Goal: Task Accomplishment & Management: Manage account settings

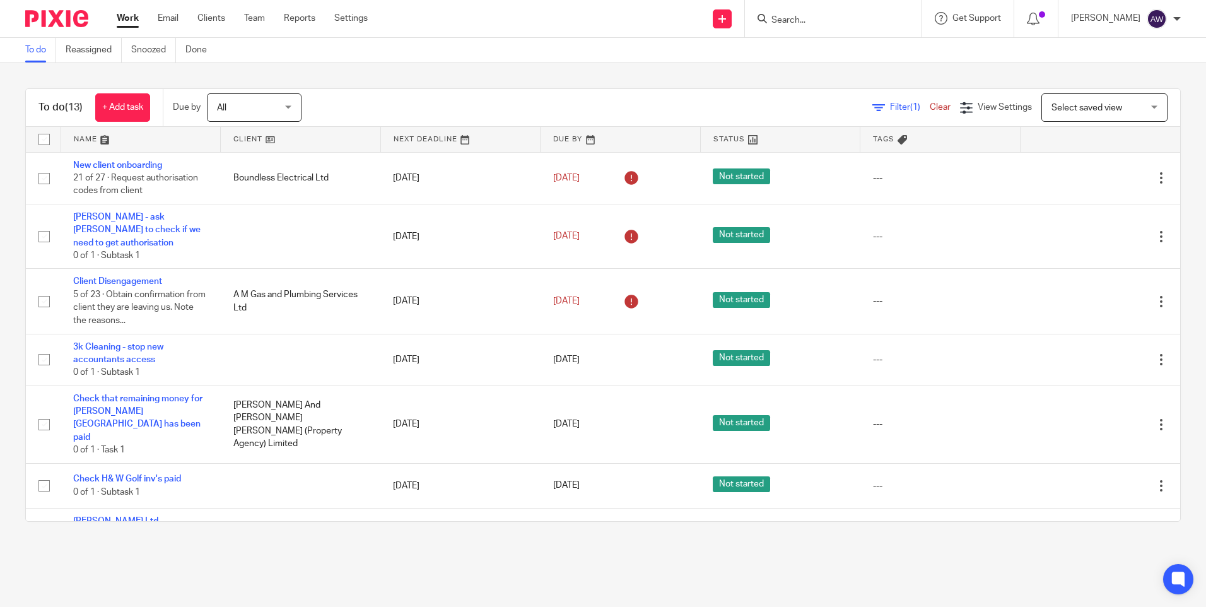
click at [808, 21] on input "Search" at bounding box center [827, 20] width 114 height 11
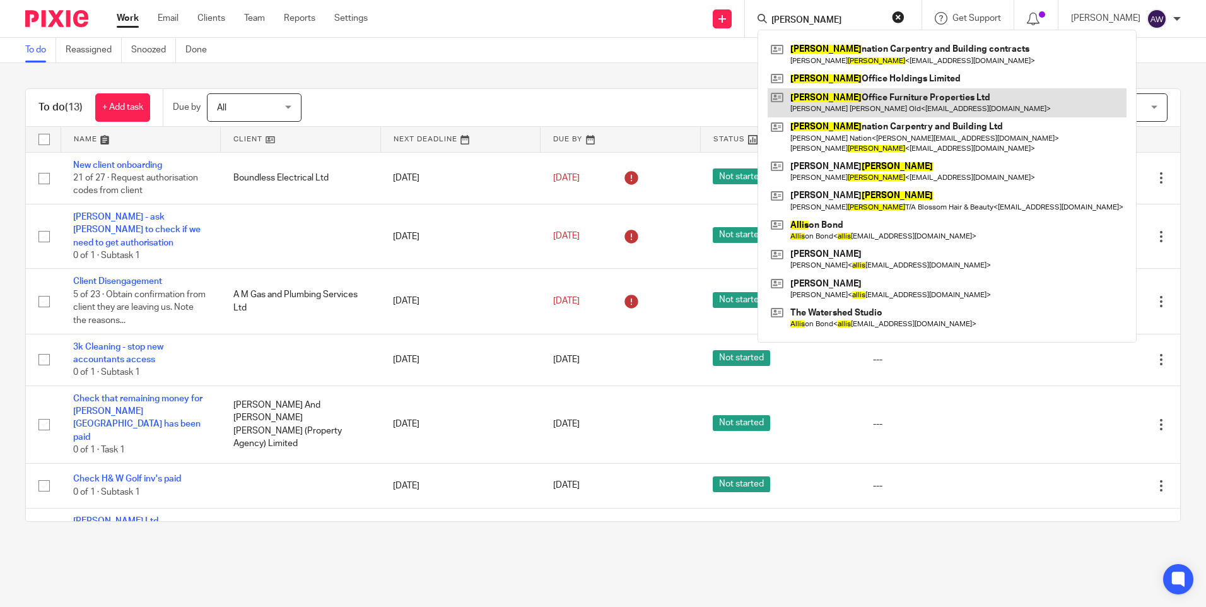
type input "wallis"
click at [855, 101] on link at bounding box center [946, 102] width 359 height 29
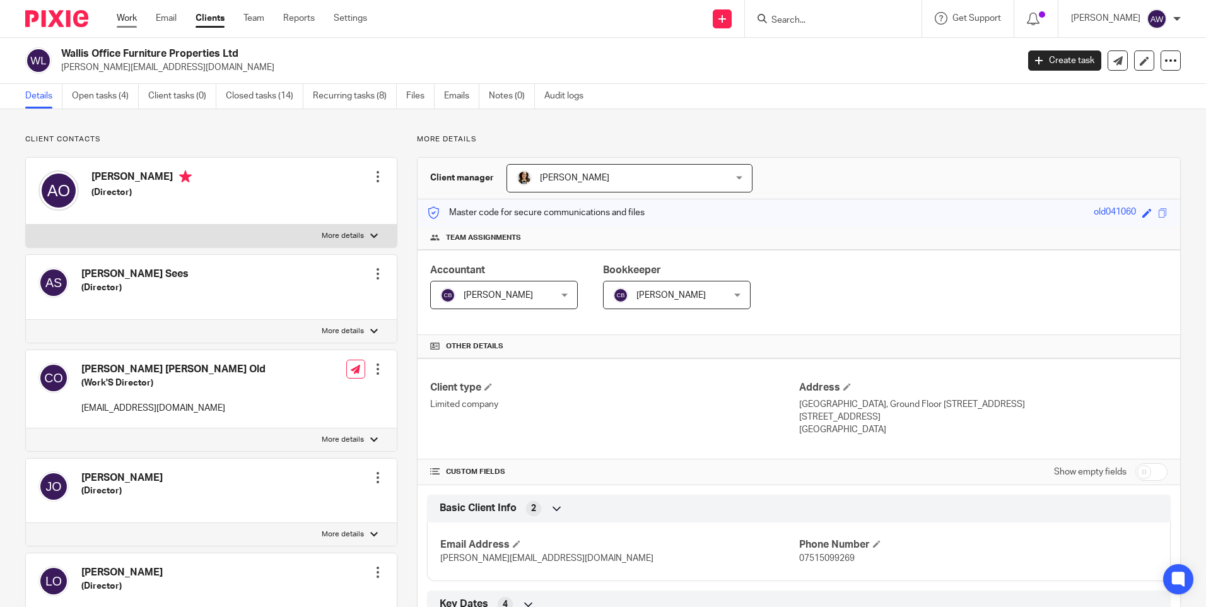
click at [127, 17] on link "Work" at bounding box center [127, 18] width 20 height 13
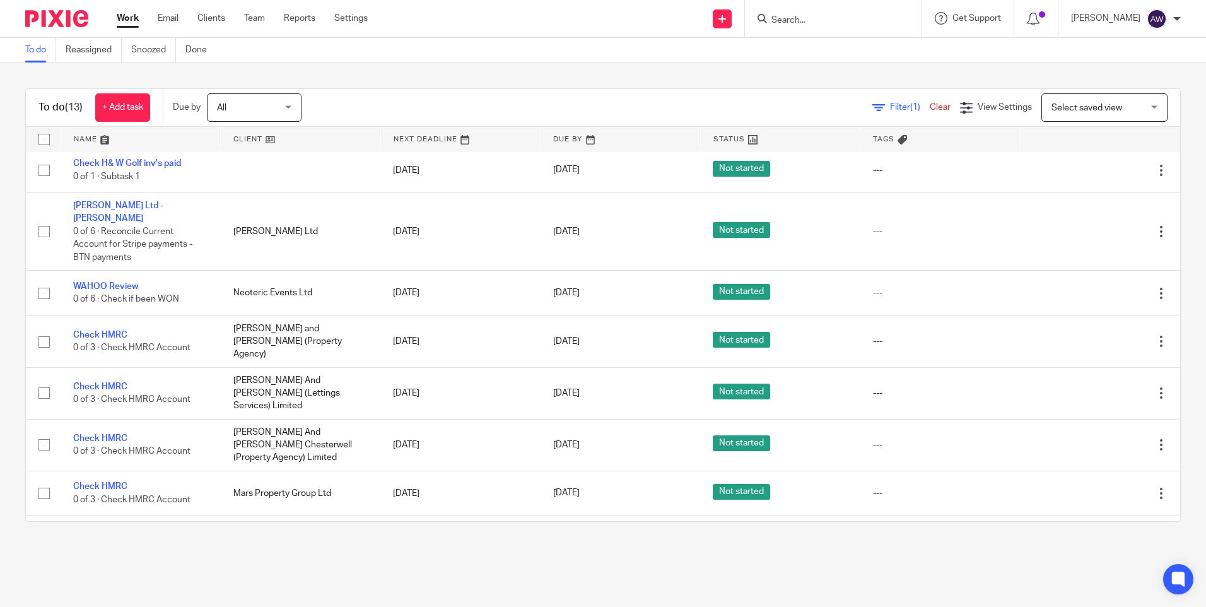
scroll to position [317, 0]
click at [774, 17] on input "Search" at bounding box center [827, 20] width 114 height 11
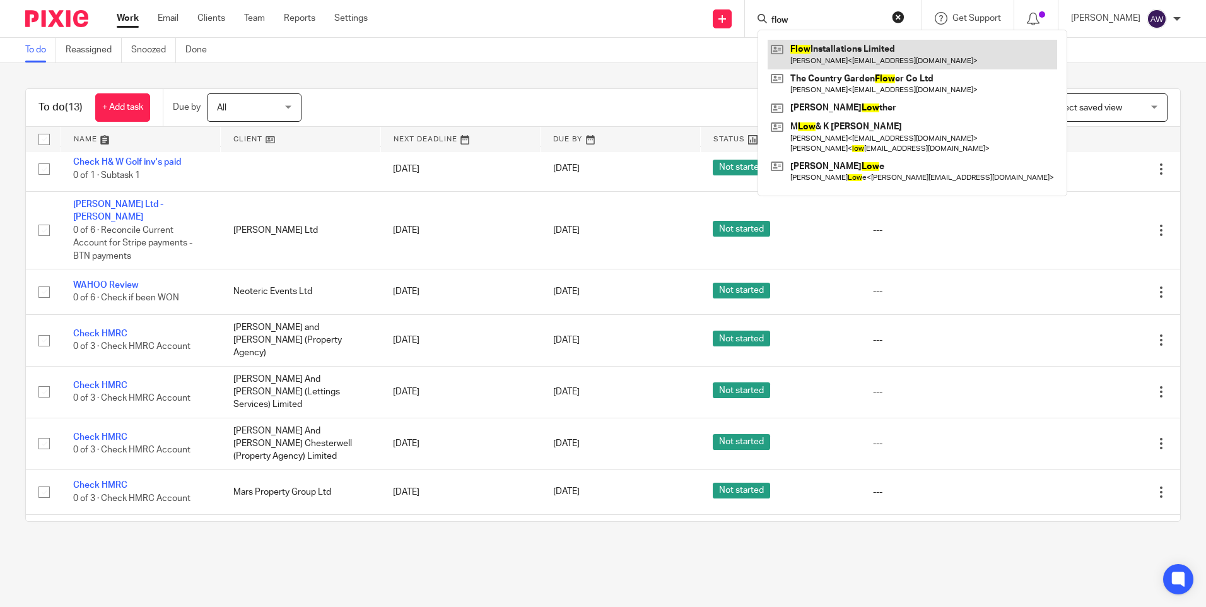
type input "flow"
click at [834, 54] on link at bounding box center [911, 54] width 289 height 29
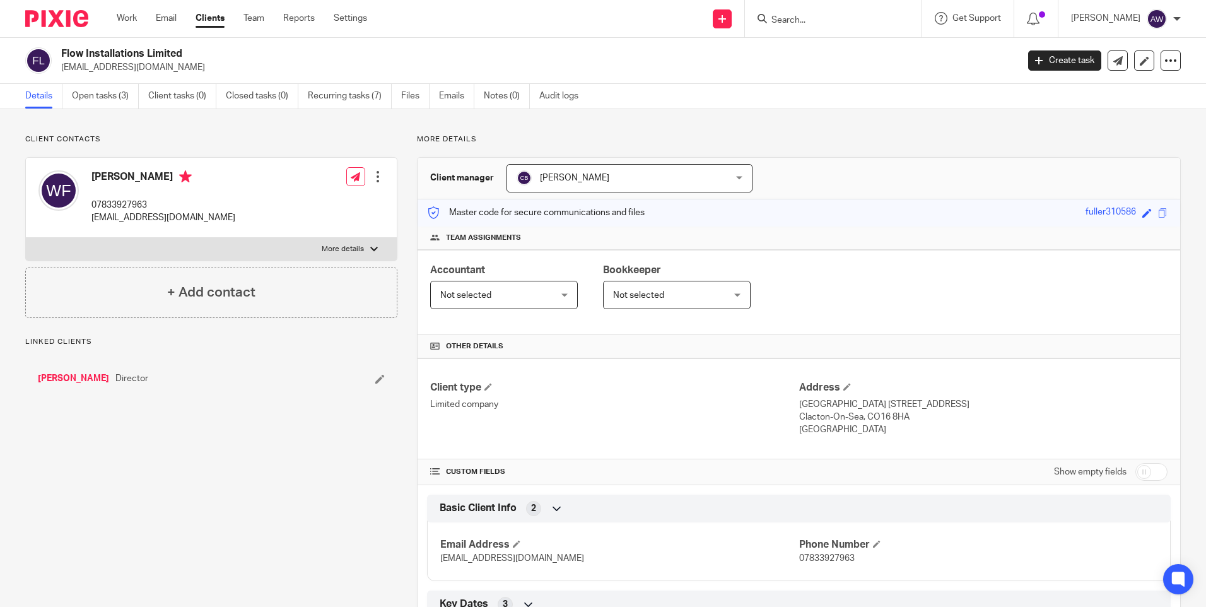
click at [1140, 474] on input "checkbox" at bounding box center [1151, 472] width 32 height 18
checkbox input "true"
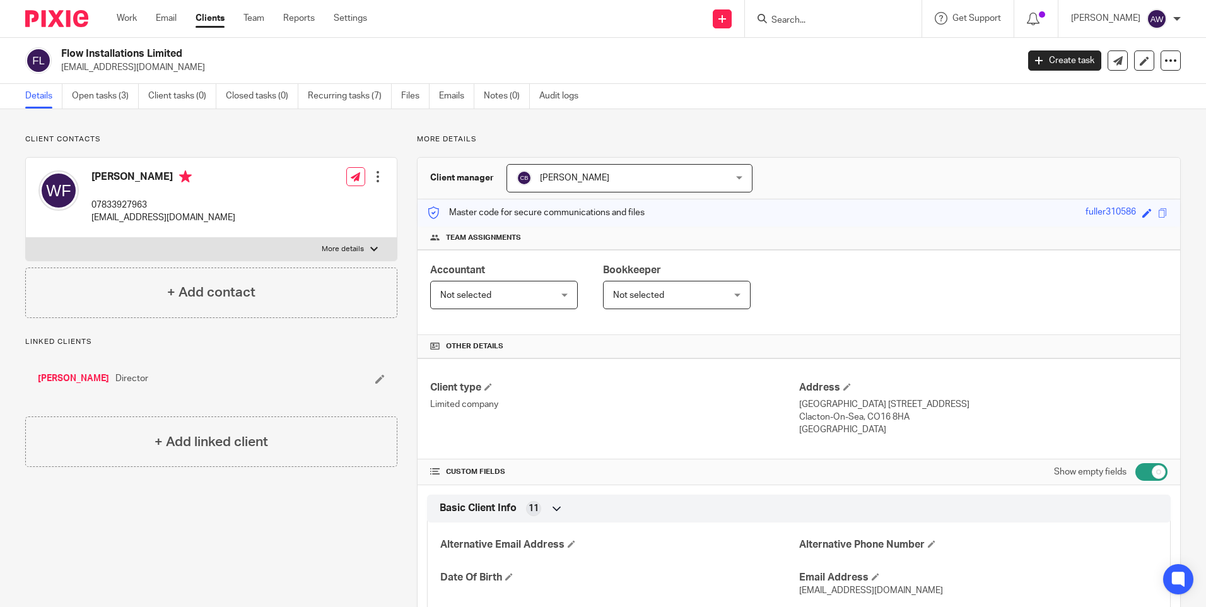
click at [785, 25] on input "Search" at bounding box center [827, 20] width 114 height 11
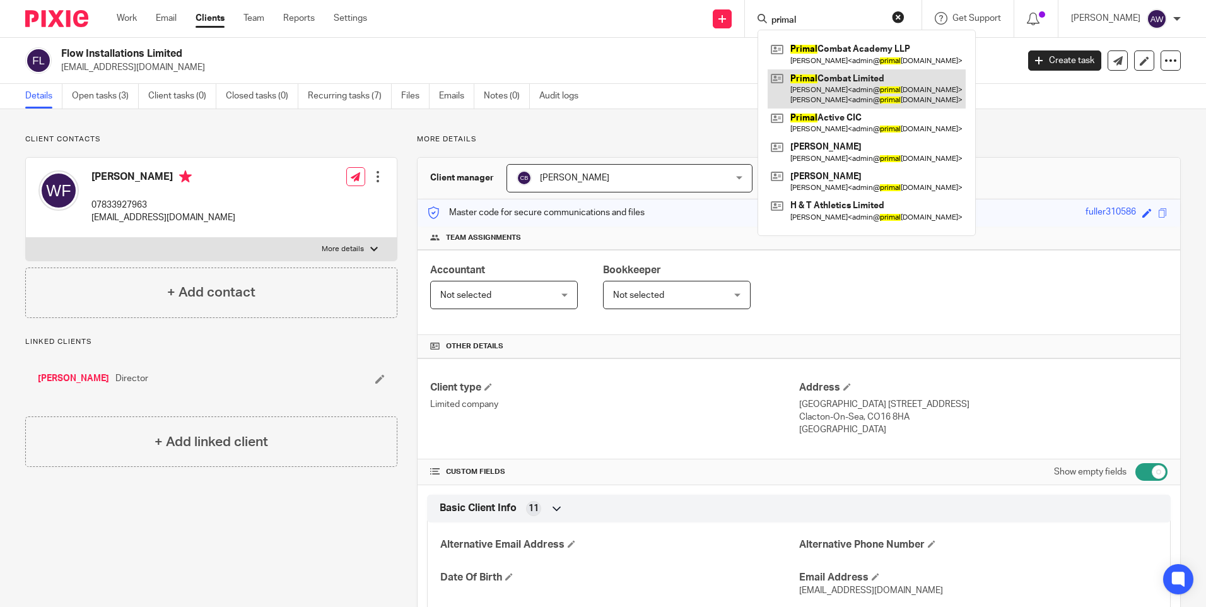
type input "primal"
click at [829, 95] on link at bounding box center [866, 88] width 198 height 39
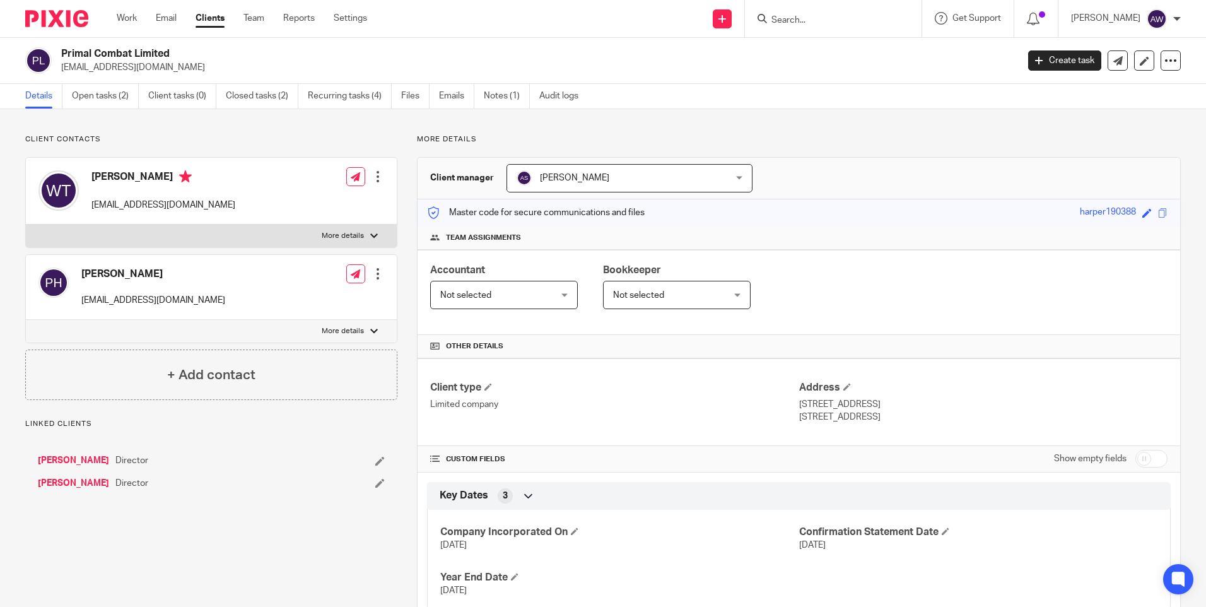
click at [1135, 459] on input "checkbox" at bounding box center [1151, 459] width 32 height 18
checkbox input "true"
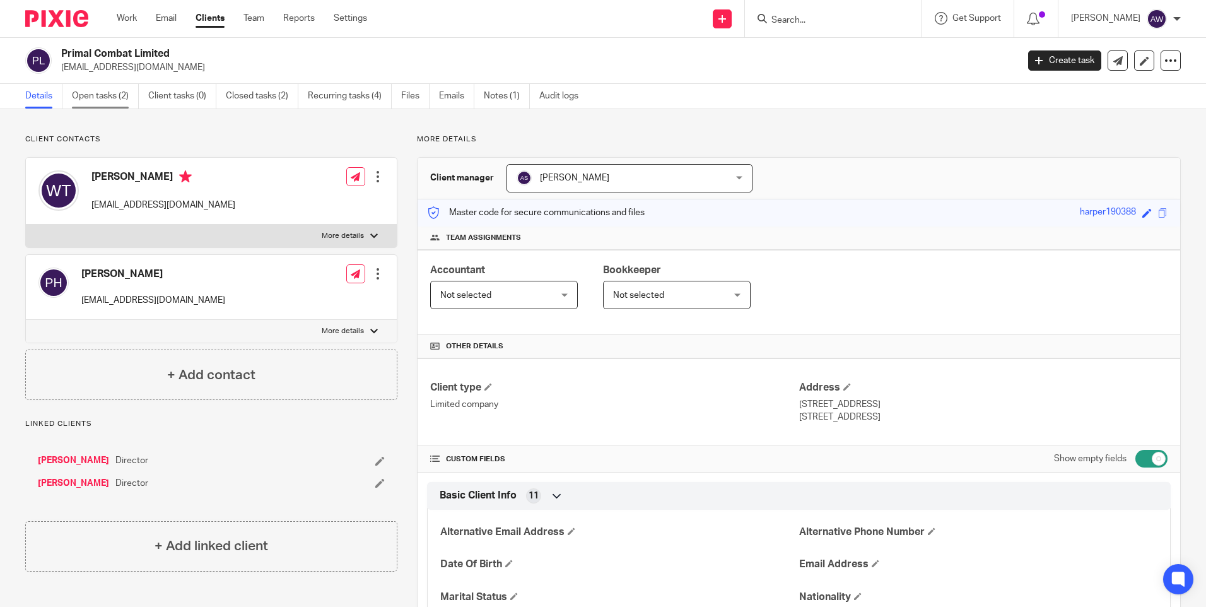
click at [104, 100] on link "Open tasks (2)" at bounding box center [105, 96] width 67 height 25
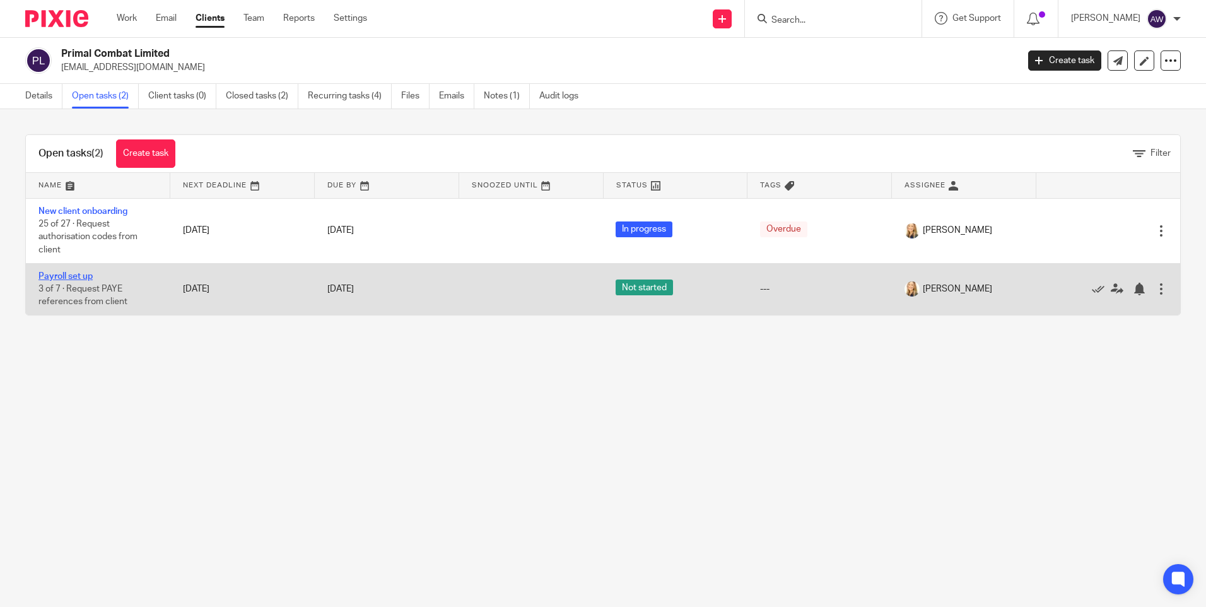
click at [68, 272] on link "Payroll set up" at bounding box center [65, 276] width 54 height 9
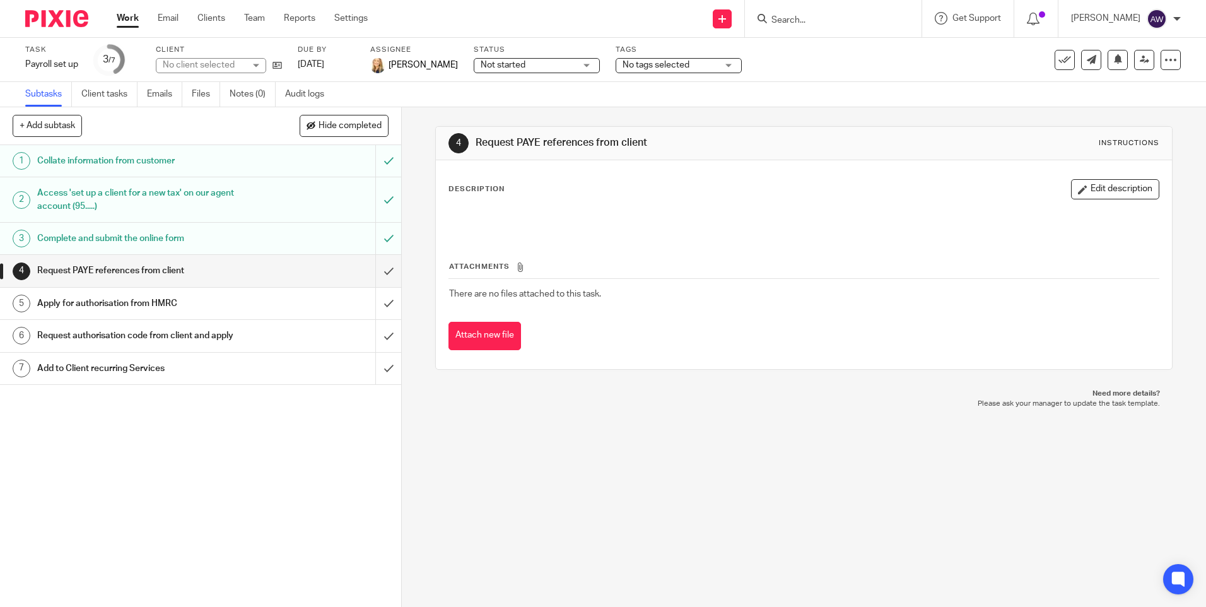
click at [573, 66] on div "Not started Not started" at bounding box center [537, 65] width 126 height 15
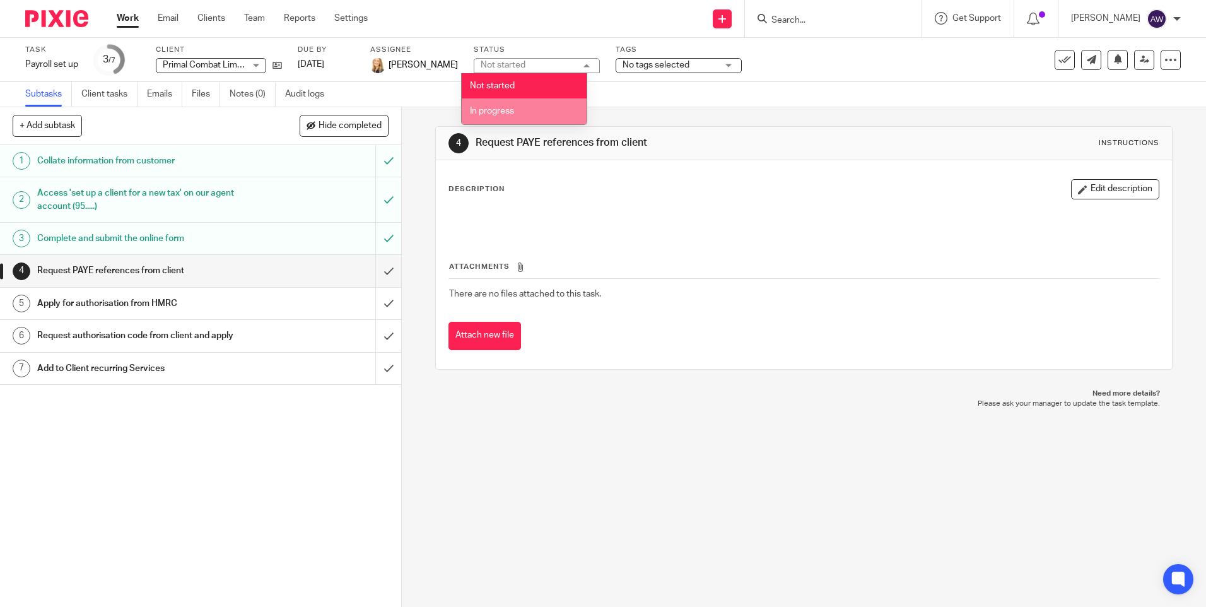
click at [511, 112] on span "In progress" at bounding box center [492, 111] width 44 height 9
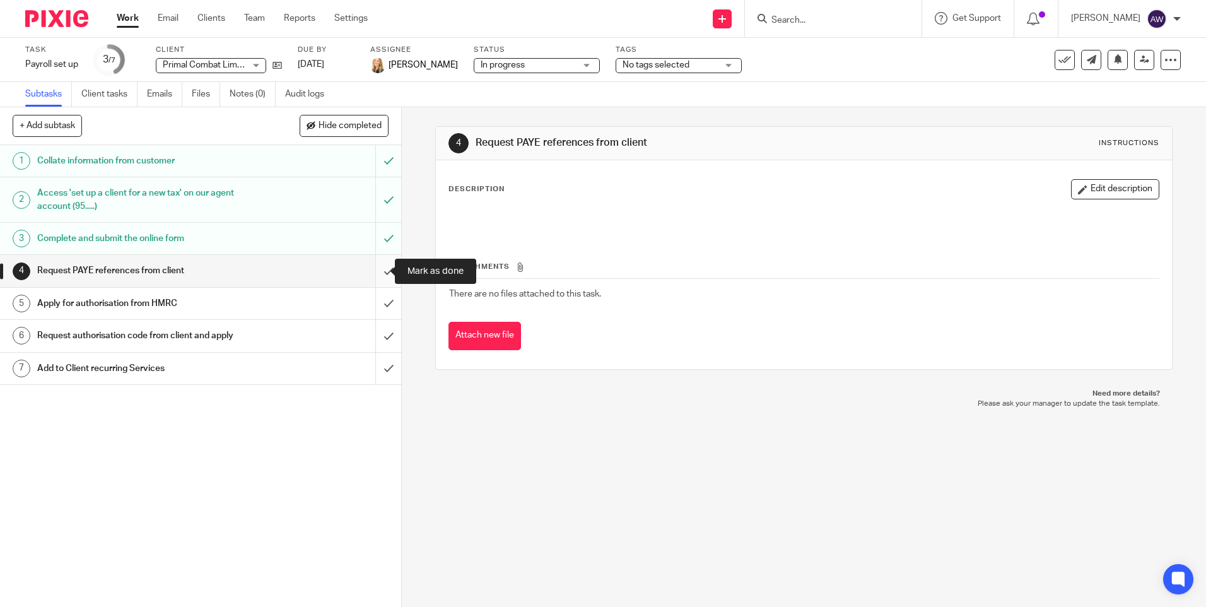
click at [375, 269] on input "submit" at bounding box center [200, 271] width 401 height 32
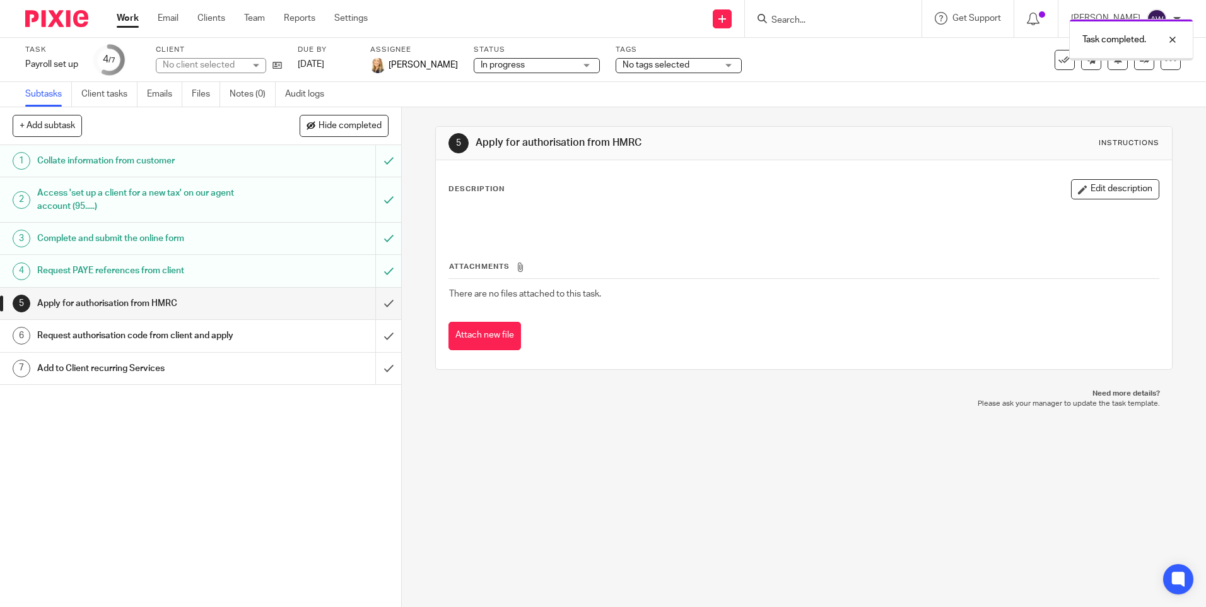
click at [197, 308] on h1 "Apply for authorisation from HMRC" at bounding box center [145, 303] width 217 height 19
click at [373, 301] on input "submit" at bounding box center [200, 304] width 401 height 32
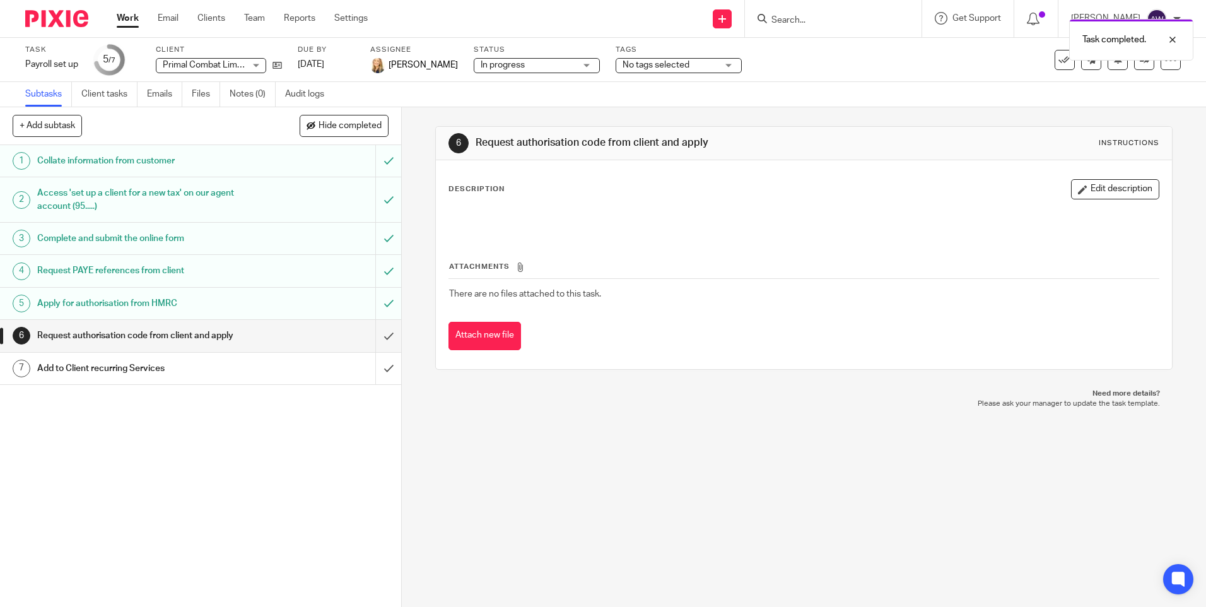
click at [800, 20] on div "Task completed." at bounding box center [898, 37] width 590 height 48
click at [792, 27] on div "Task completed." at bounding box center [898, 37] width 590 height 48
click at [776, 25] on div "Task completed." at bounding box center [898, 37] width 590 height 48
click at [788, 21] on div "Task completed." at bounding box center [898, 37] width 590 height 48
click at [750, 441] on div "6 Request authorisation code from client and apply Instructions Description Edi…" at bounding box center [804, 356] width 804 height 499
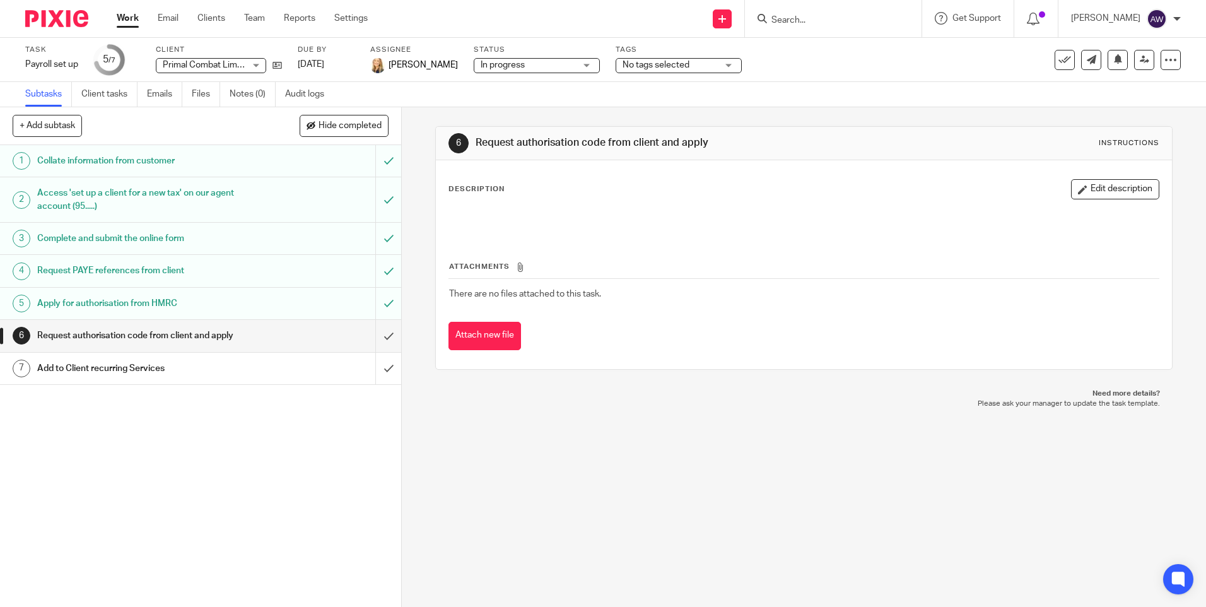
click at [771, 17] on div "Task completed." at bounding box center [898, 37] width 590 height 48
click at [764, 14] on icon at bounding box center [761, 18] width 9 height 9
click at [761, 18] on icon at bounding box center [761, 18] width 9 height 9
click at [817, 13] on form at bounding box center [837, 19] width 134 height 16
click at [810, 20] on input "Search" at bounding box center [827, 20] width 114 height 11
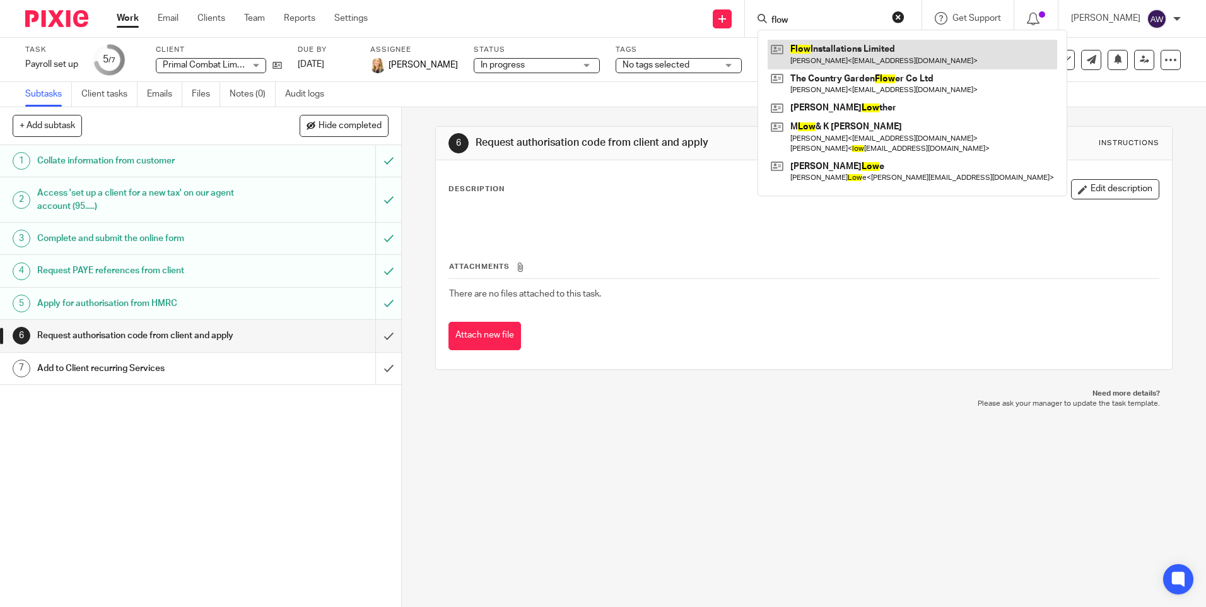
type input "flow"
click at [818, 47] on link at bounding box center [911, 54] width 289 height 29
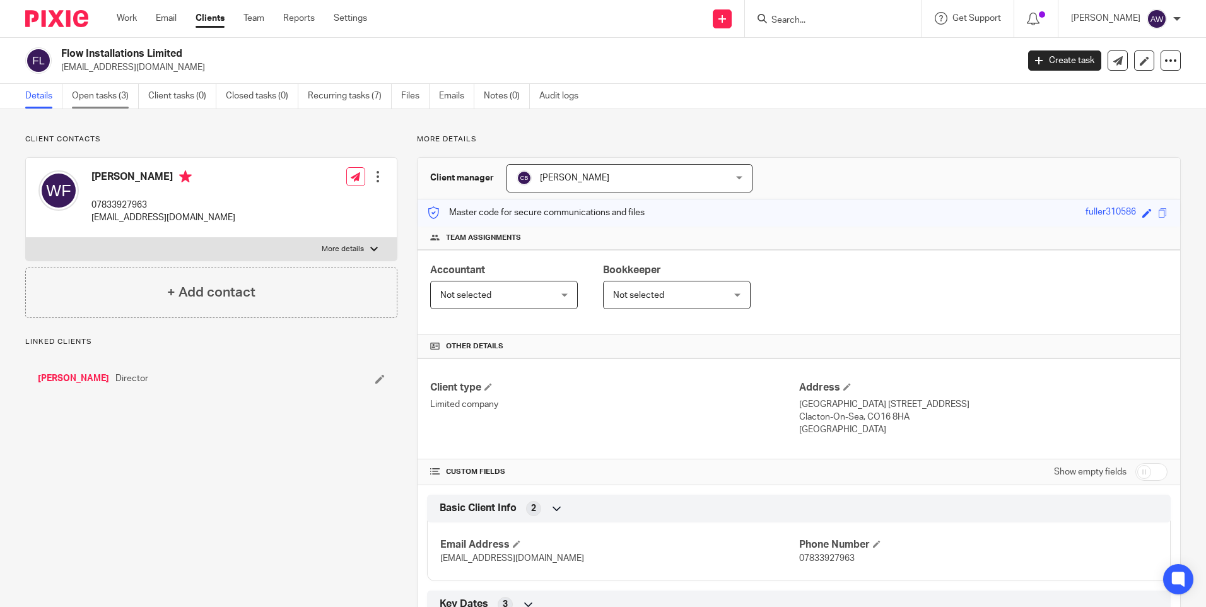
click at [102, 101] on link "Open tasks (3)" at bounding box center [105, 96] width 67 height 25
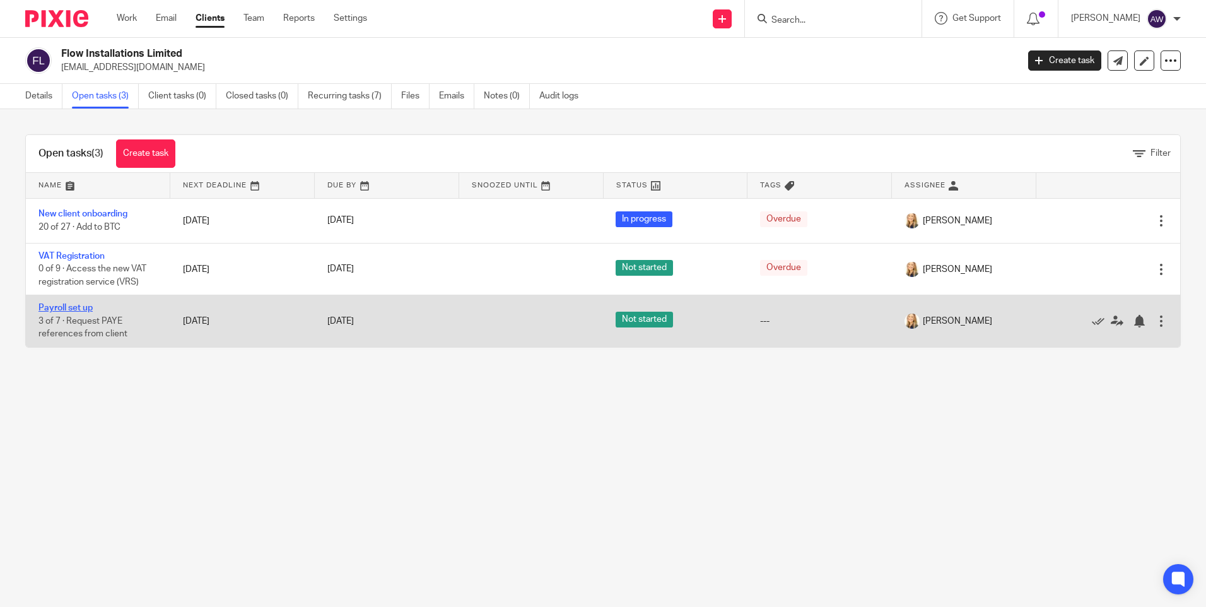
click at [78, 306] on link "Payroll set up" at bounding box center [65, 307] width 54 height 9
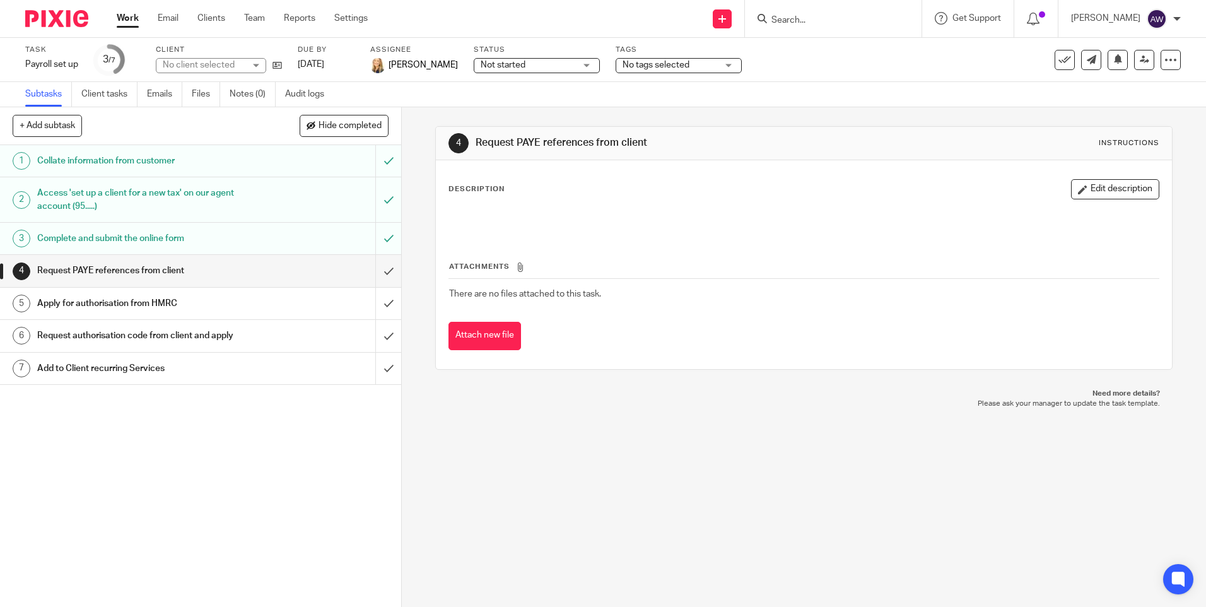
click at [572, 68] on div "Not started Not started" at bounding box center [537, 65] width 126 height 15
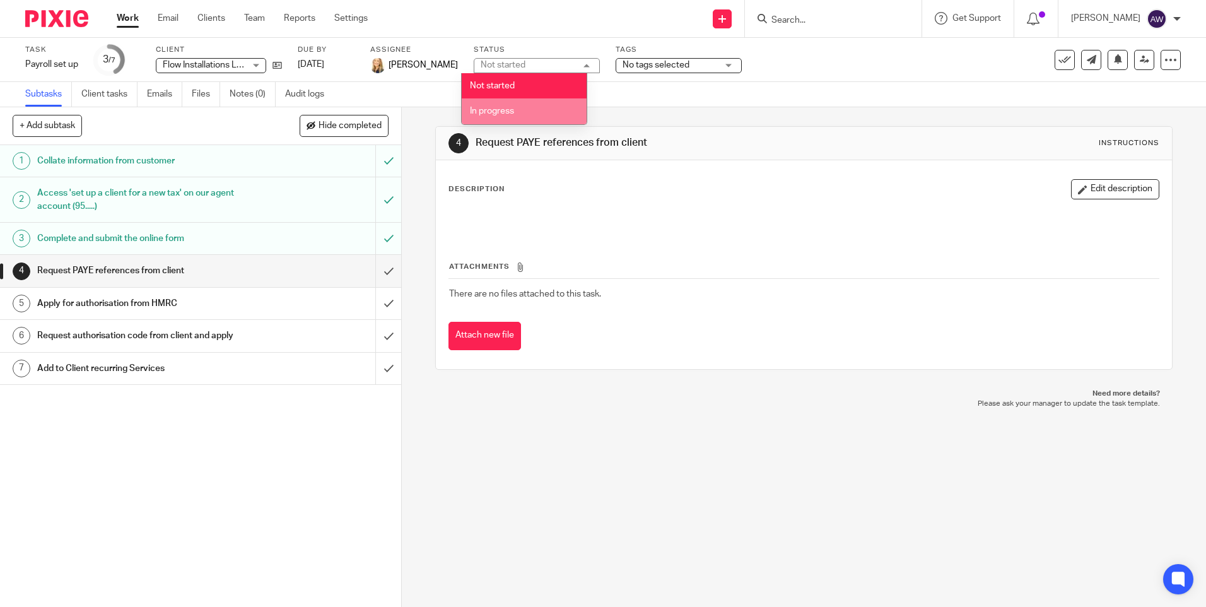
click at [499, 109] on span "In progress" at bounding box center [492, 111] width 44 height 9
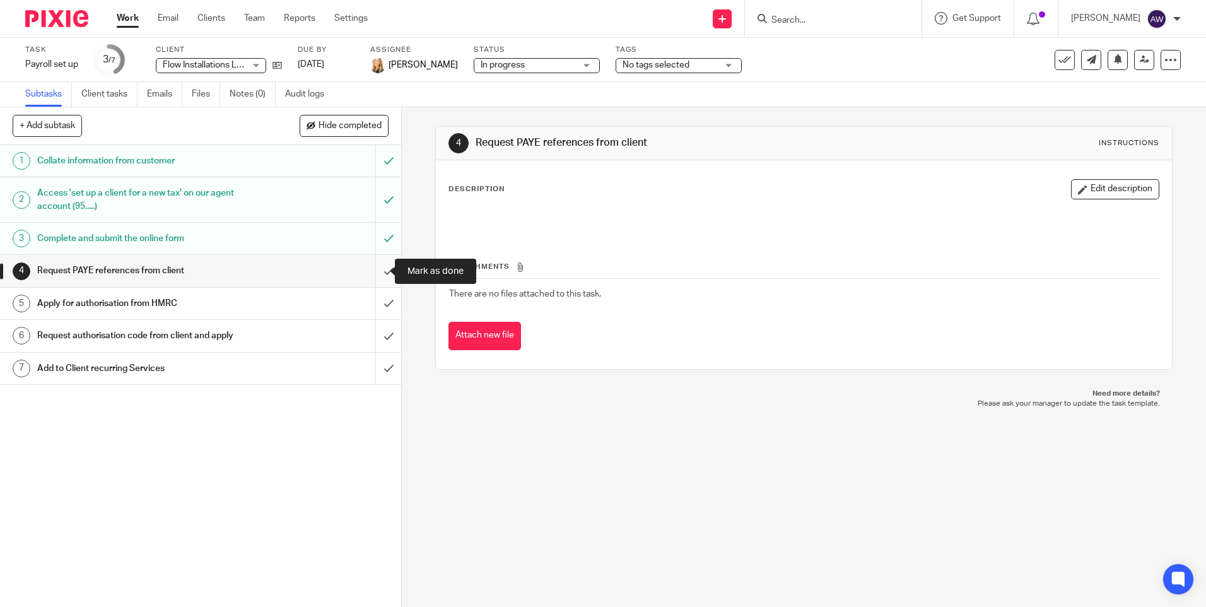
click at [375, 267] on input "submit" at bounding box center [200, 271] width 401 height 32
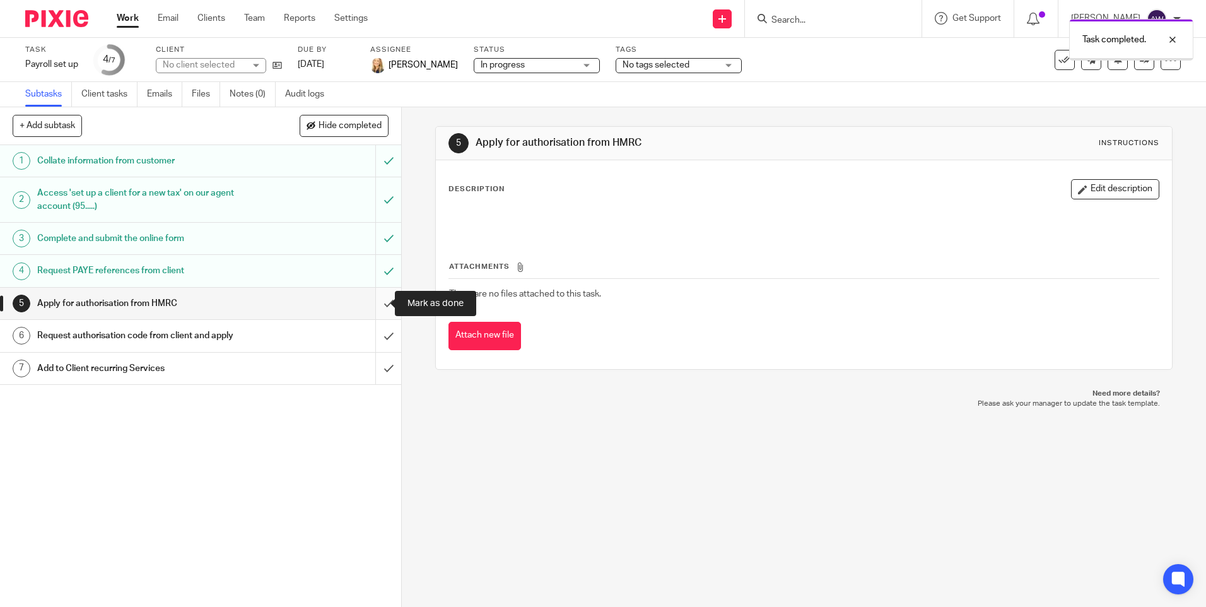
click at [378, 303] on input "submit" at bounding box center [200, 304] width 401 height 32
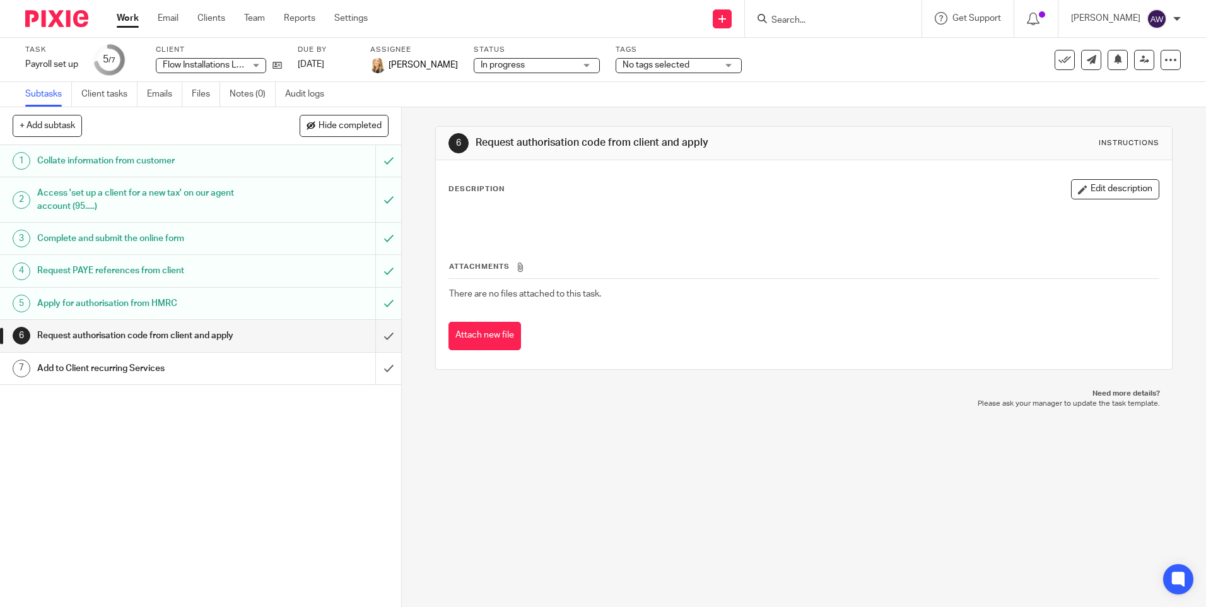
click at [784, 26] on input "Search" at bounding box center [827, 20] width 114 height 11
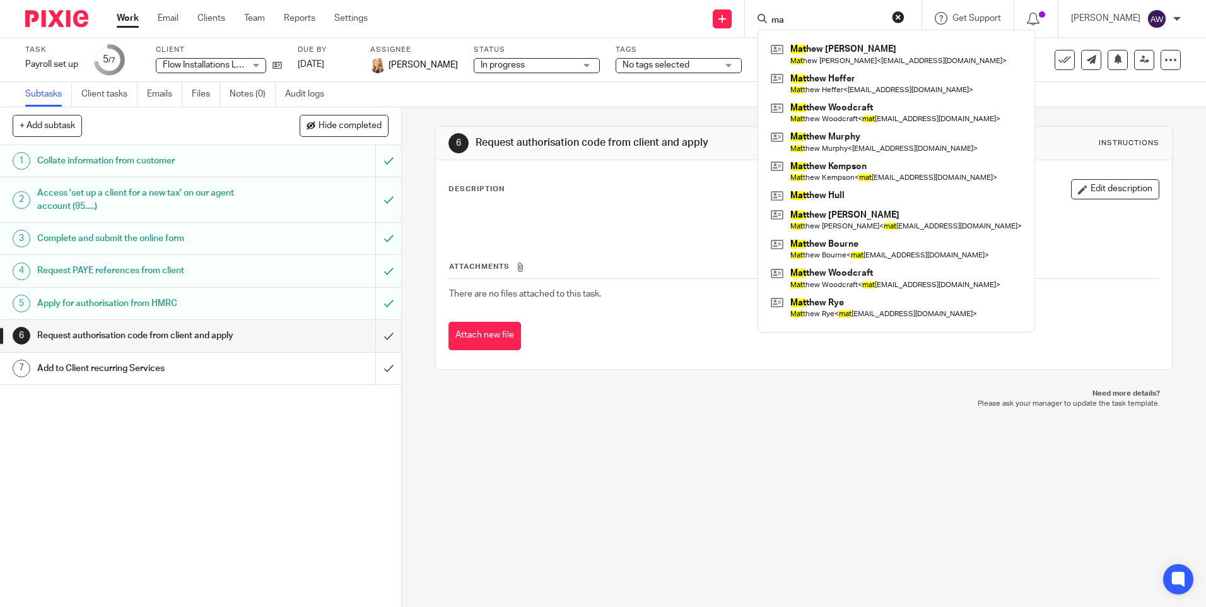
type input "m"
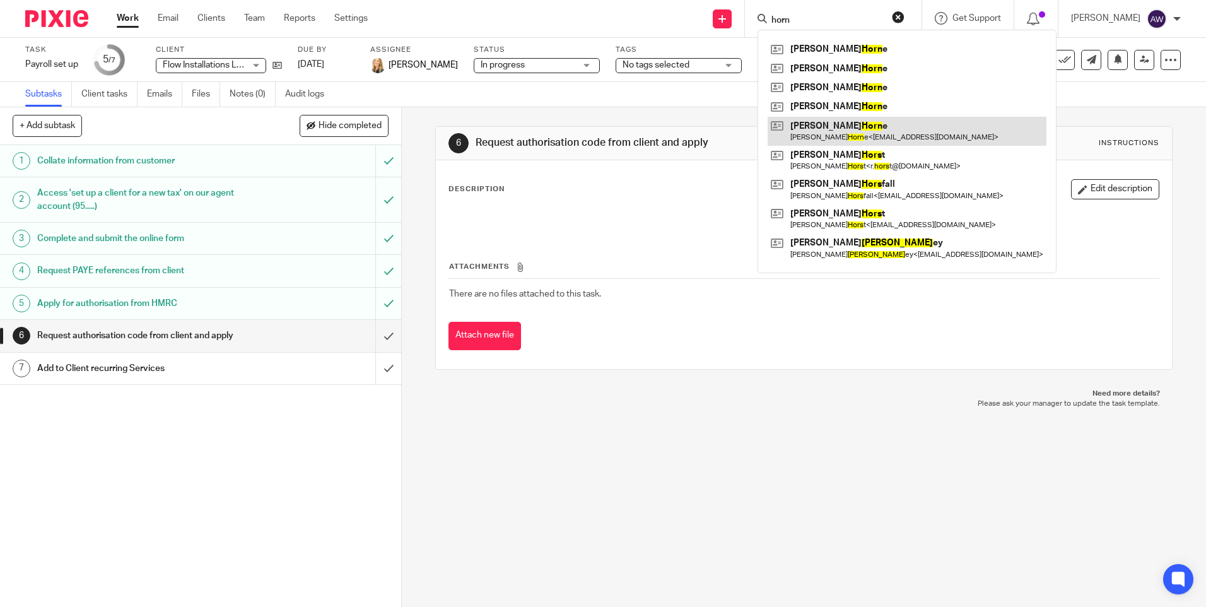
type input "horn"
click at [842, 131] on link at bounding box center [906, 131] width 279 height 29
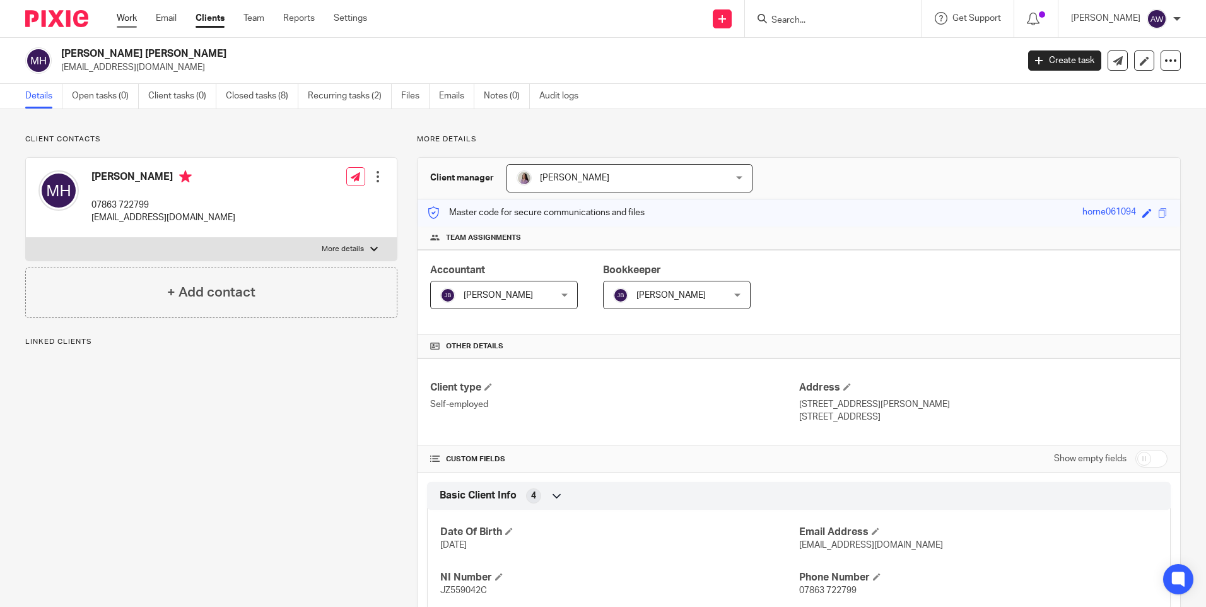
click at [128, 21] on link "Work" at bounding box center [127, 18] width 20 height 13
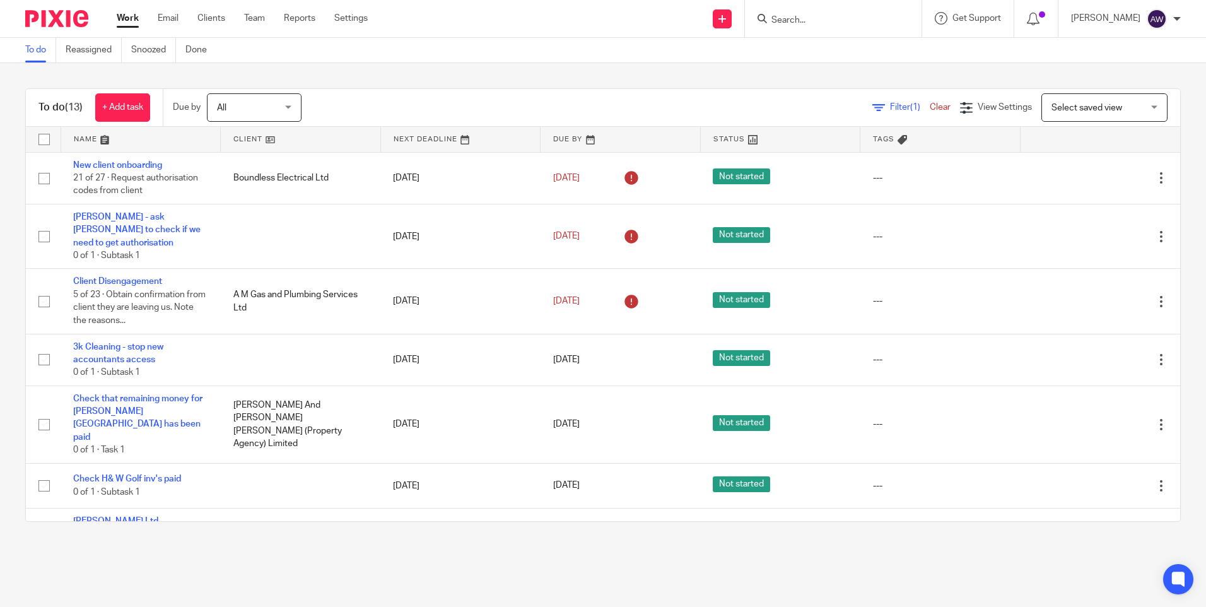
click at [797, 21] on input "Search" at bounding box center [827, 20] width 114 height 11
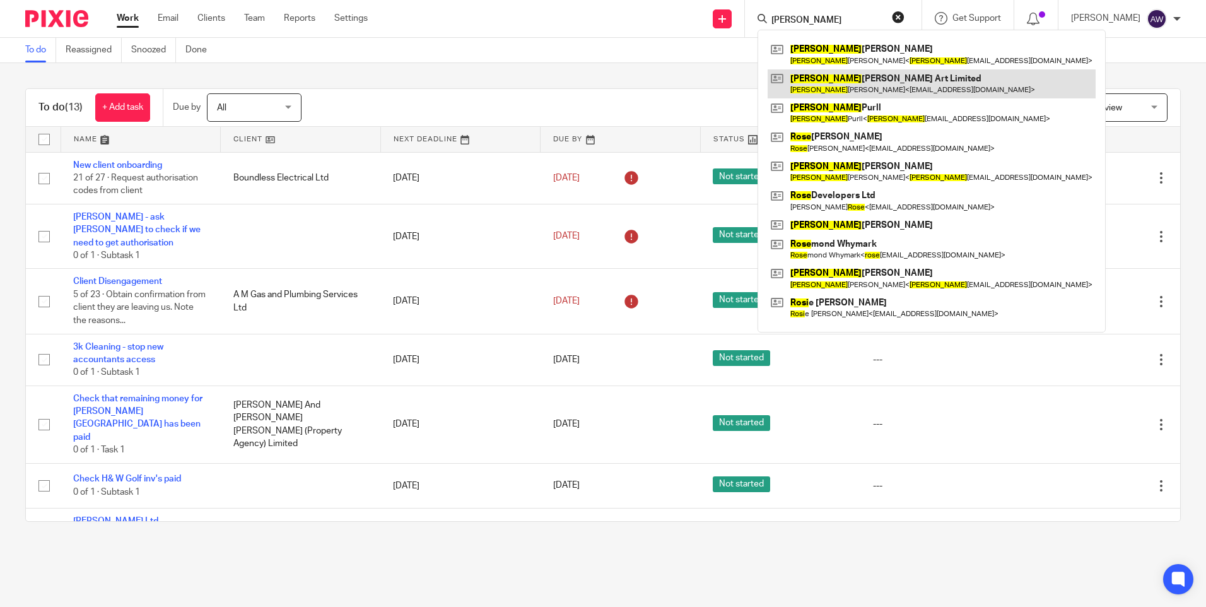
type input "ross"
click at [834, 90] on link at bounding box center [931, 83] width 328 height 29
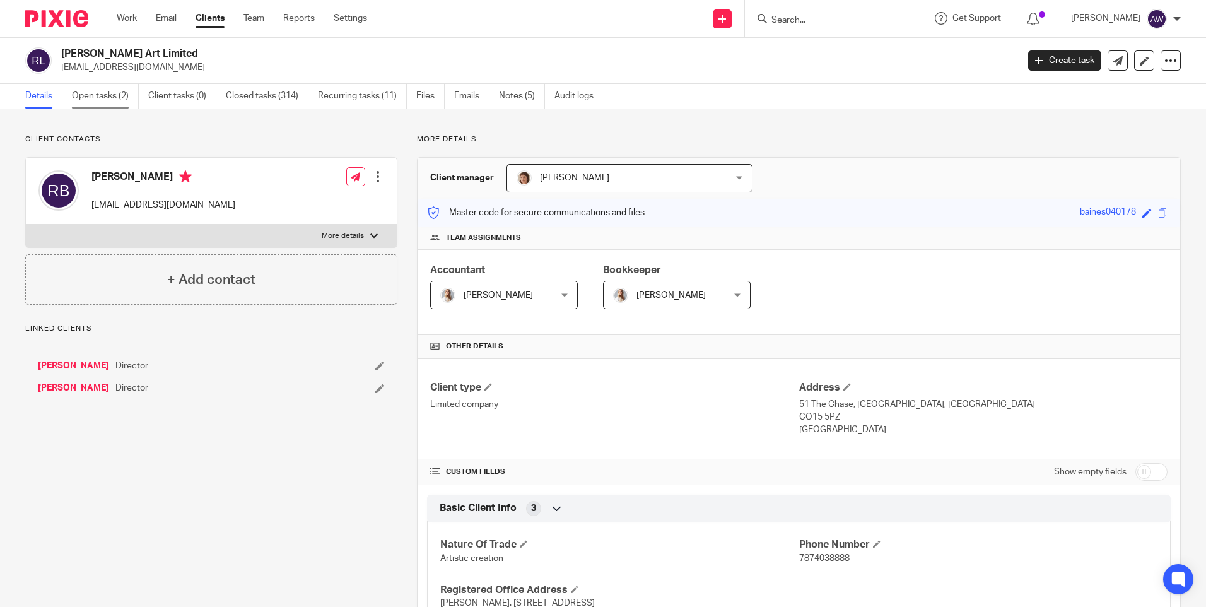
click at [113, 100] on link "Open tasks (2)" at bounding box center [105, 96] width 67 height 25
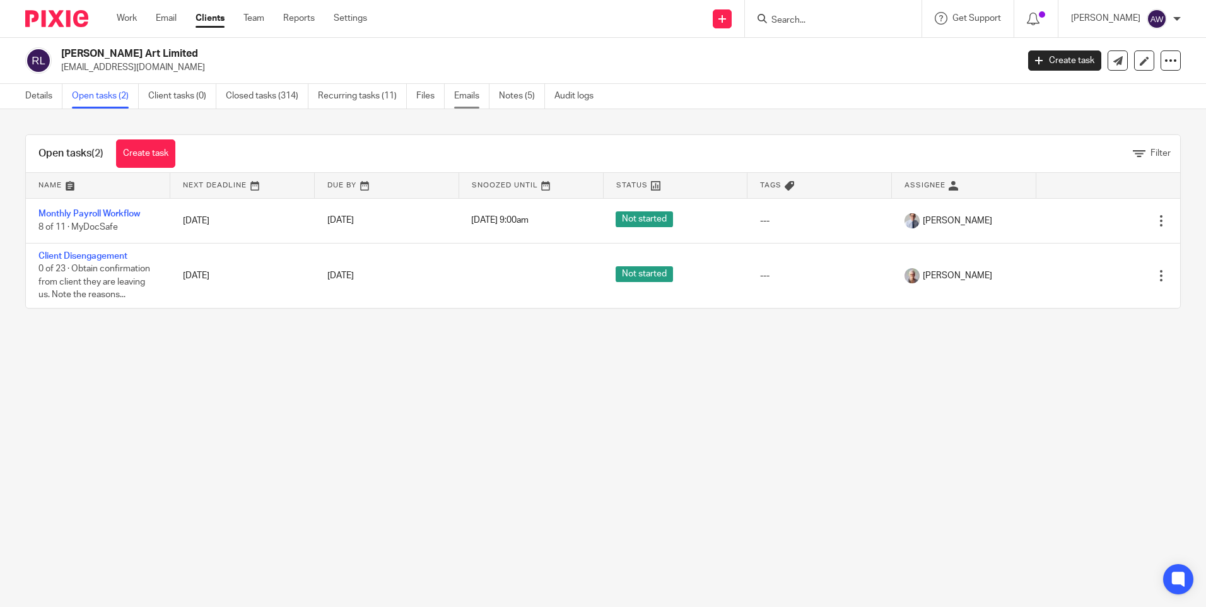
click at [468, 100] on link "Emails" at bounding box center [471, 96] width 35 height 25
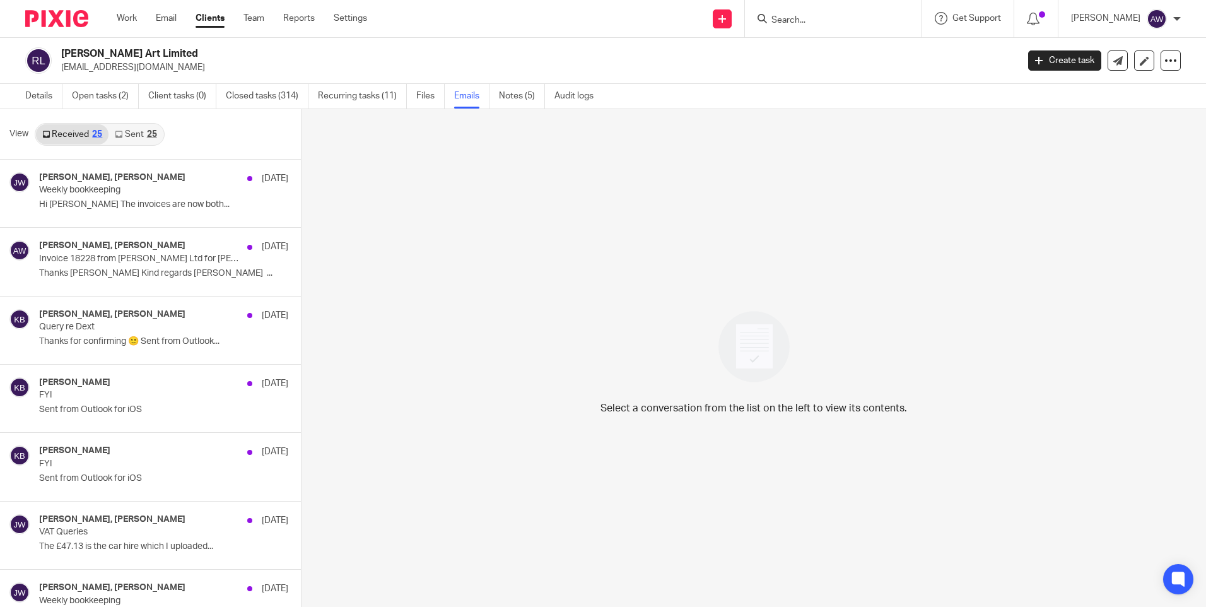
click at [138, 133] on link "Sent 25" at bounding box center [135, 134] width 54 height 20
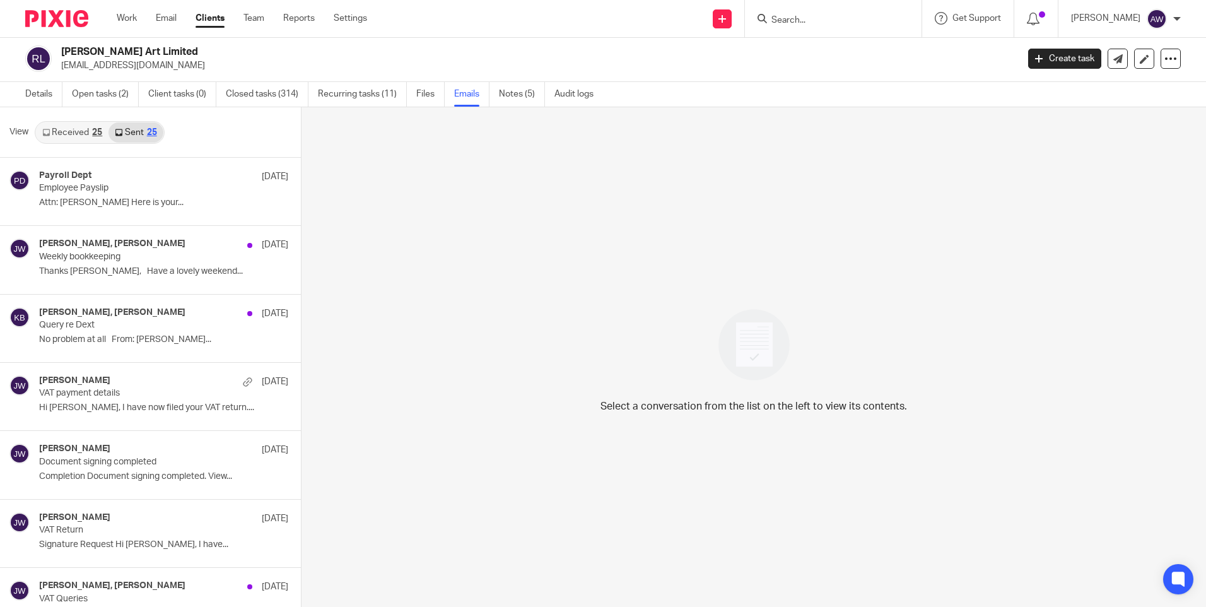
click at [79, 126] on link "Received 25" at bounding box center [72, 132] width 73 height 20
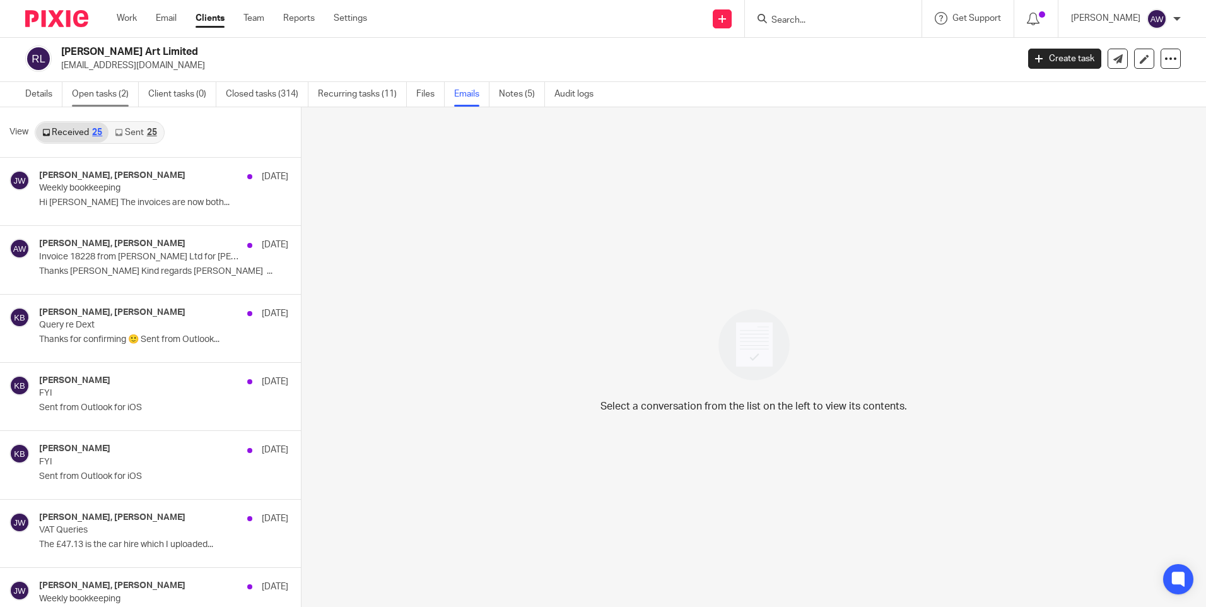
click at [91, 97] on link "Open tasks (2)" at bounding box center [105, 94] width 67 height 25
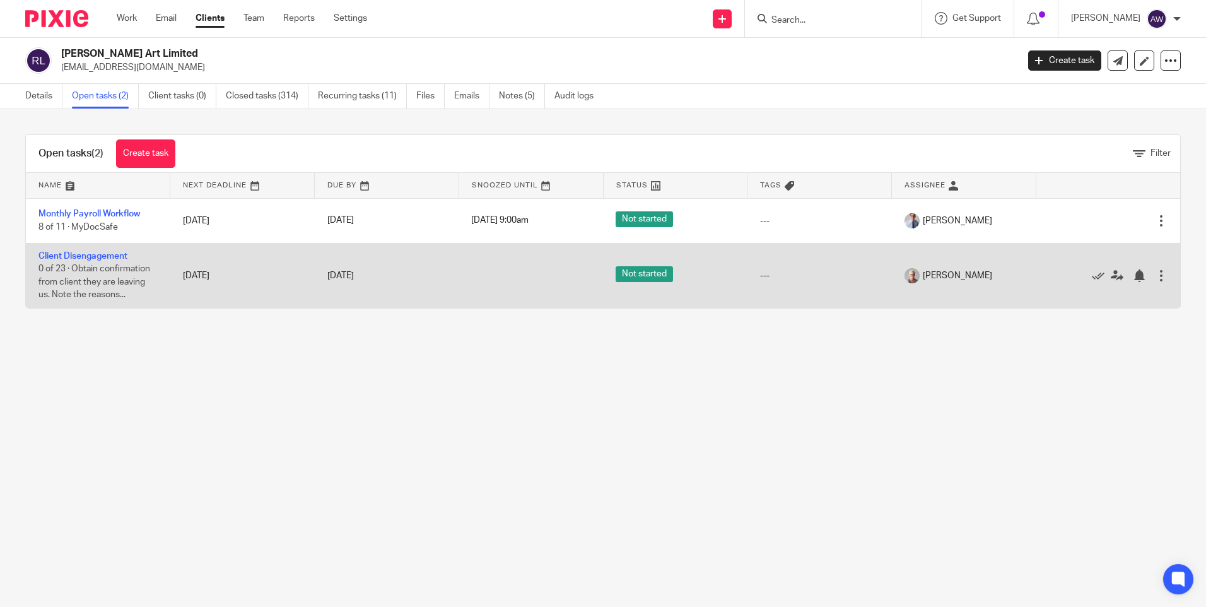
click at [1155, 276] on div at bounding box center [1161, 275] width 13 height 13
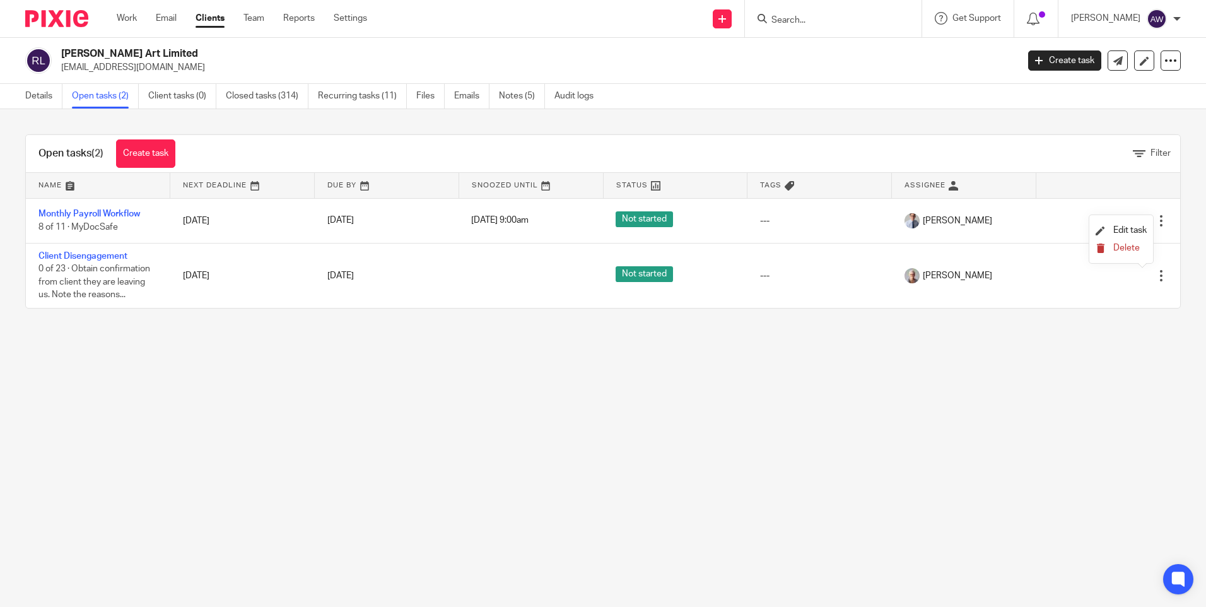
click at [1129, 246] on span "Delete" at bounding box center [1126, 247] width 26 height 9
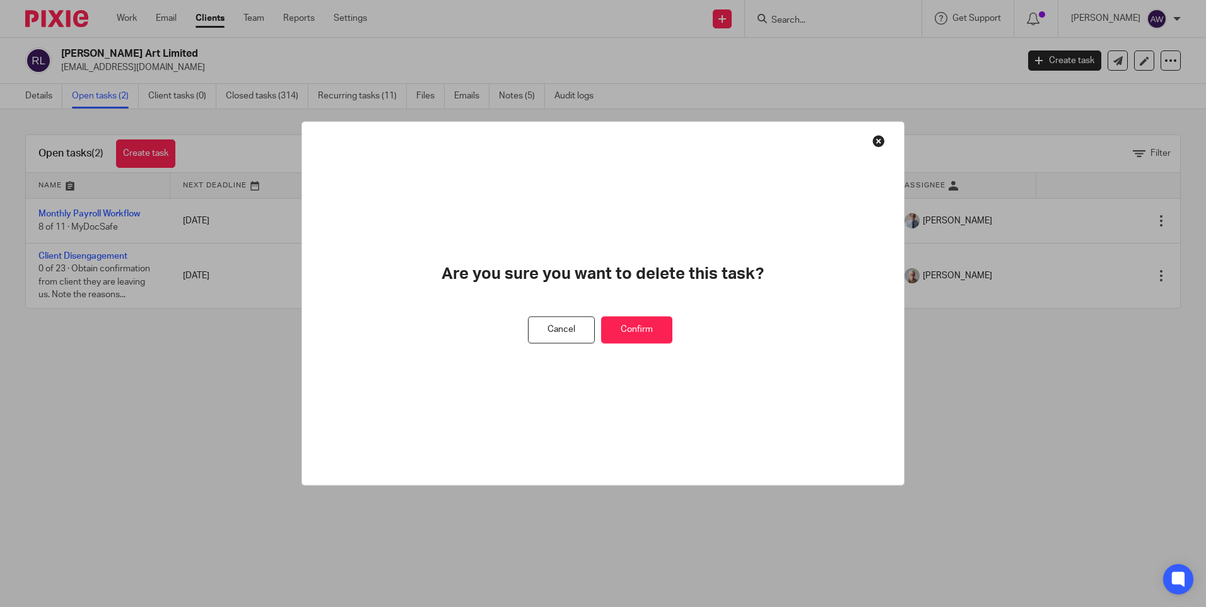
click at [631, 324] on button "Confirm" at bounding box center [636, 330] width 71 height 27
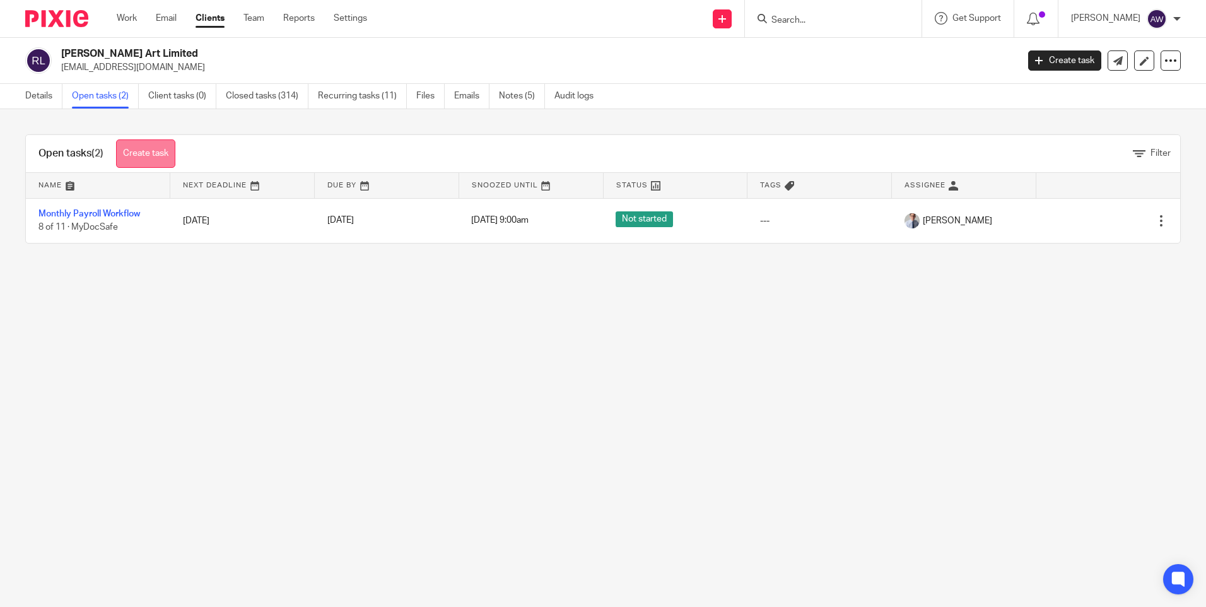
click at [156, 153] on link "Create task" at bounding box center [145, 153] width 59 height 28
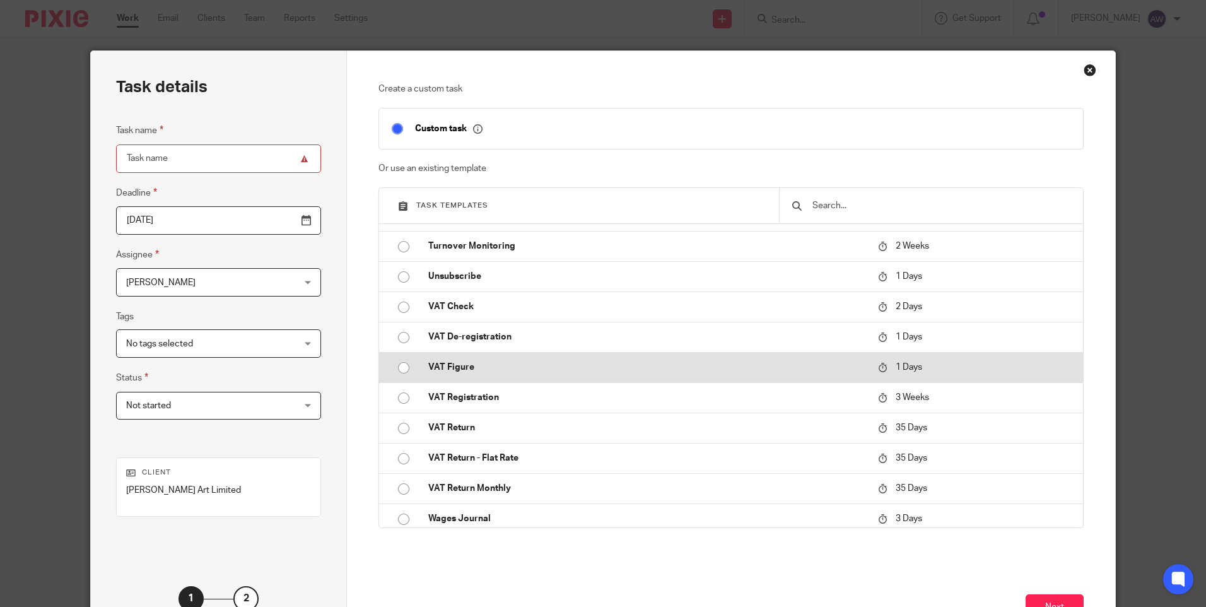
scroll to position [4711, 0]
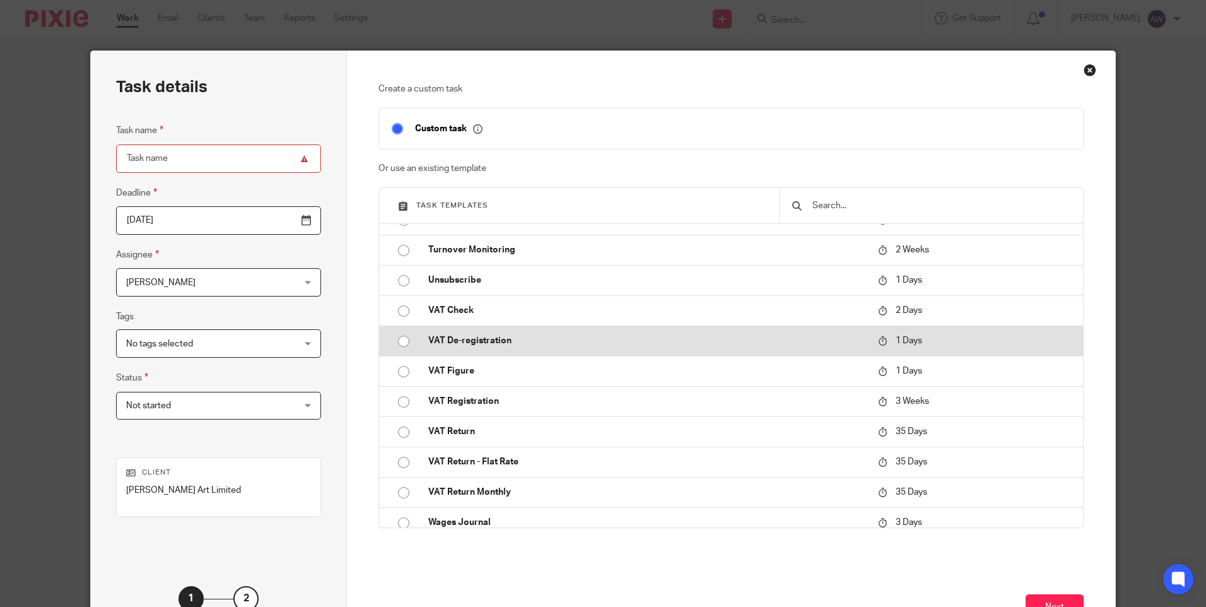
click at [399, 341] on input "radio" at bounding box center [404, 341] width 24 height 24
type input "2025-08-23"
type input "VAT De-registration"
checkbox input "false"
radio input "false"
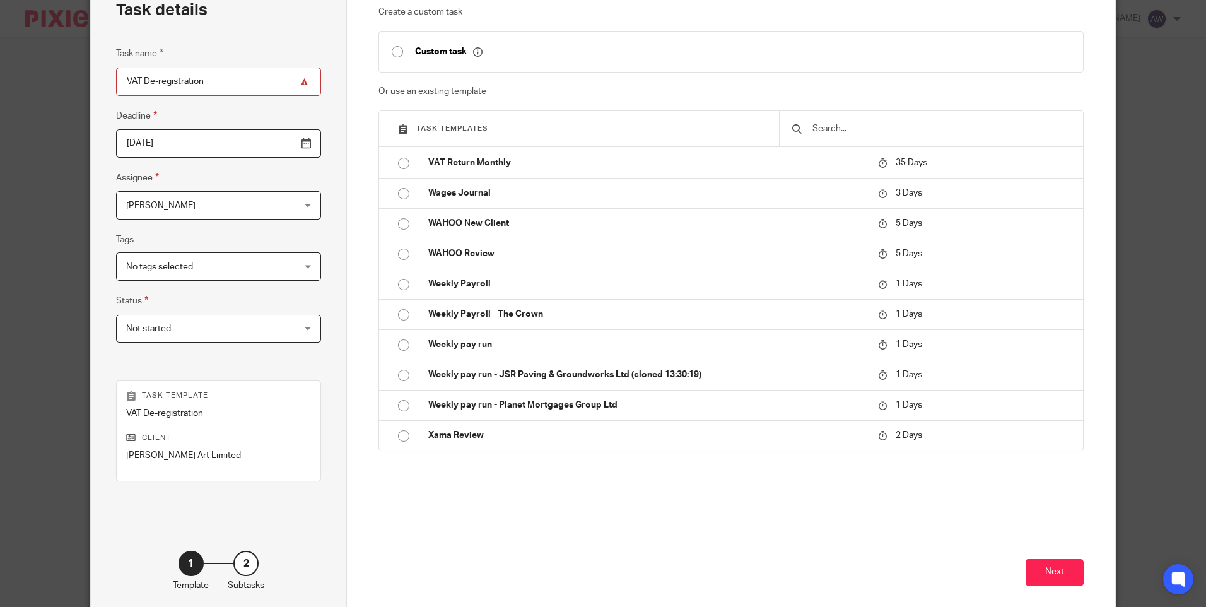
scroll to position [139, 0]
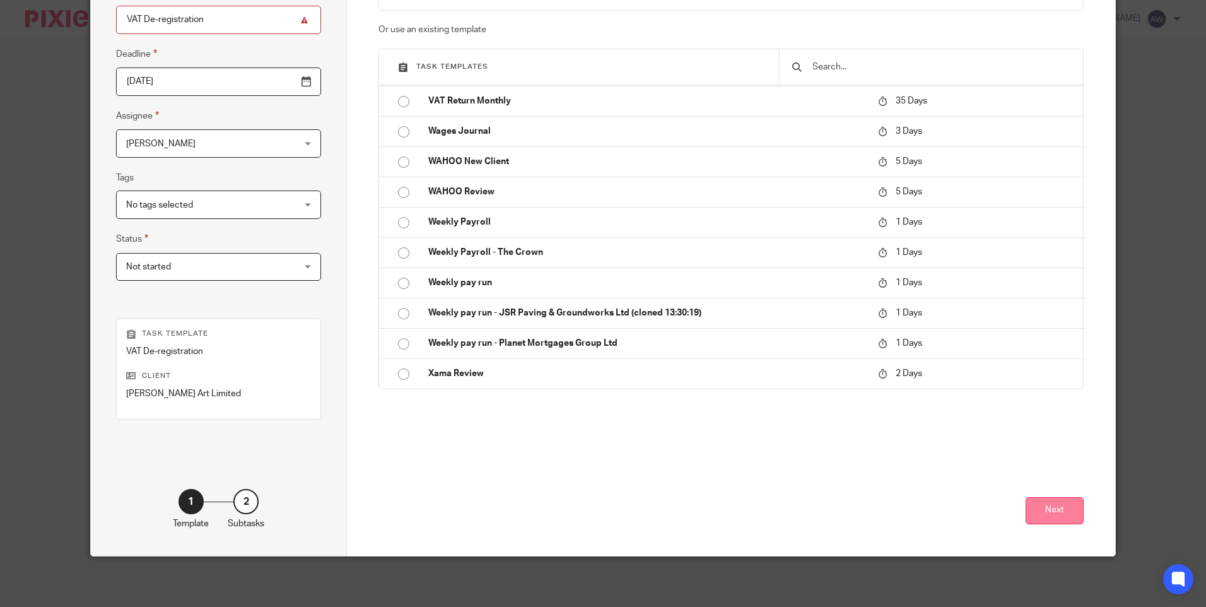
click at [1061, 508] on button "Next" at bounding box center [1054, 510] width 58 height 27
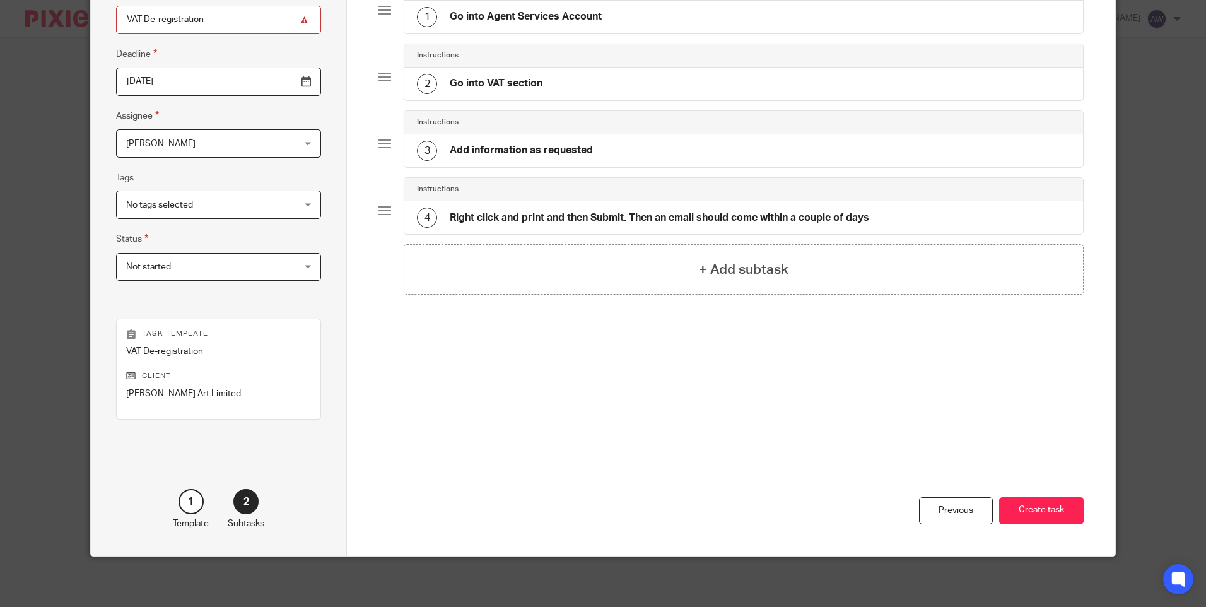
click at [259, 148] on div "Alison Woodcraft Alison Woodcraft" at bounding box center [218, 143] width 205 height 28
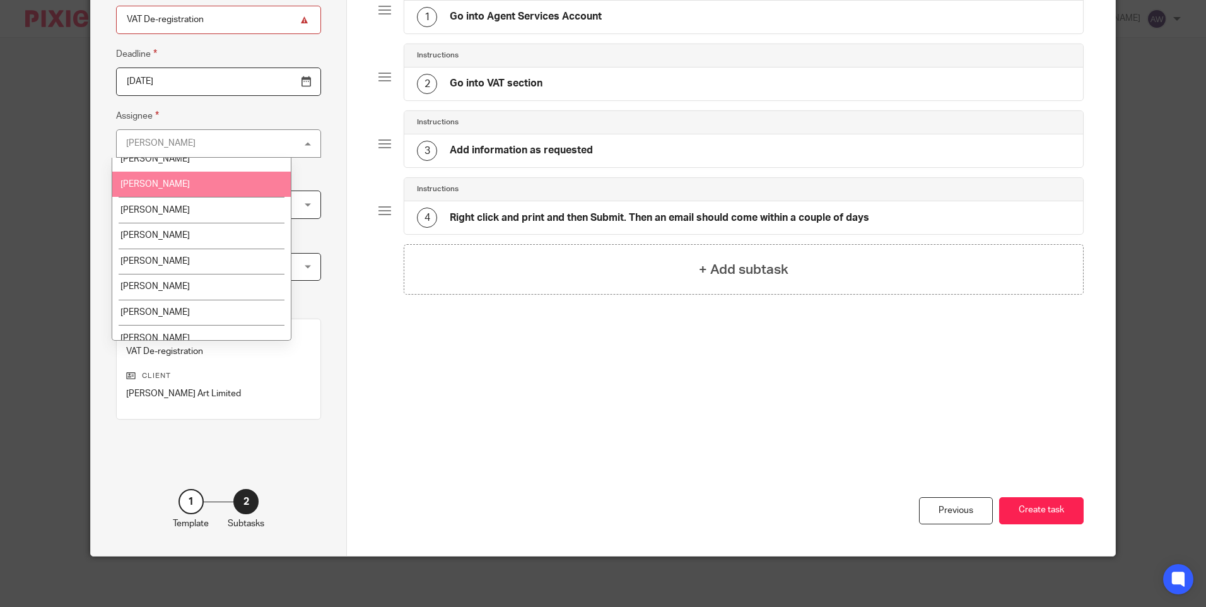
scroll to position [126, 0]
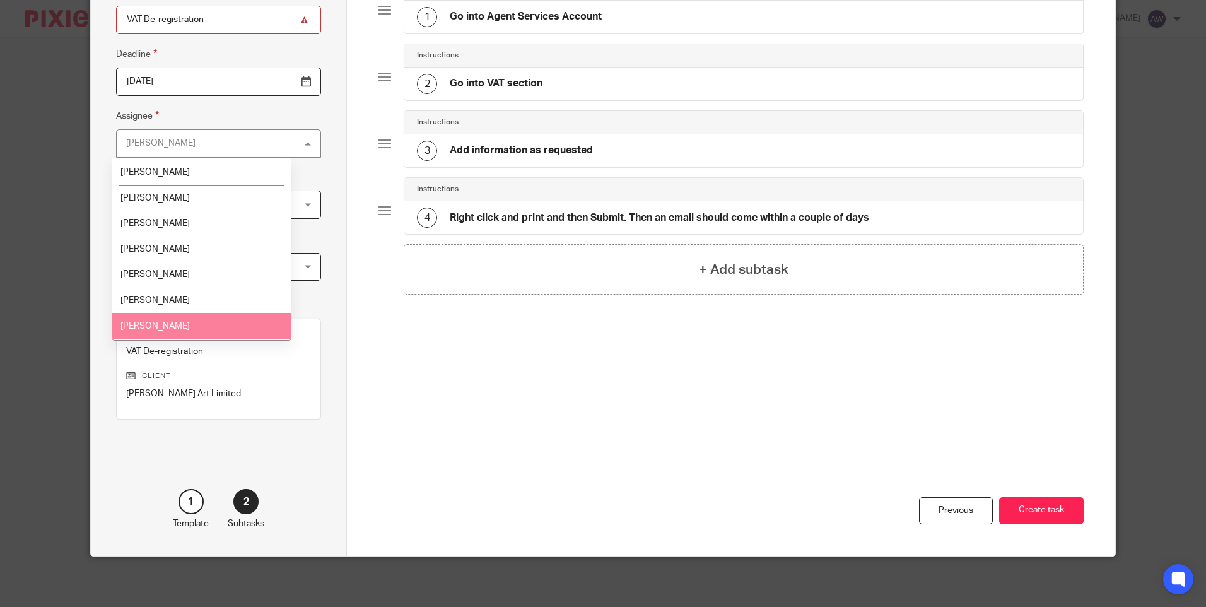
click at [182, 320] on li "[PERSON_NAME]" at bounding box center [201, 326] width 178 height 26
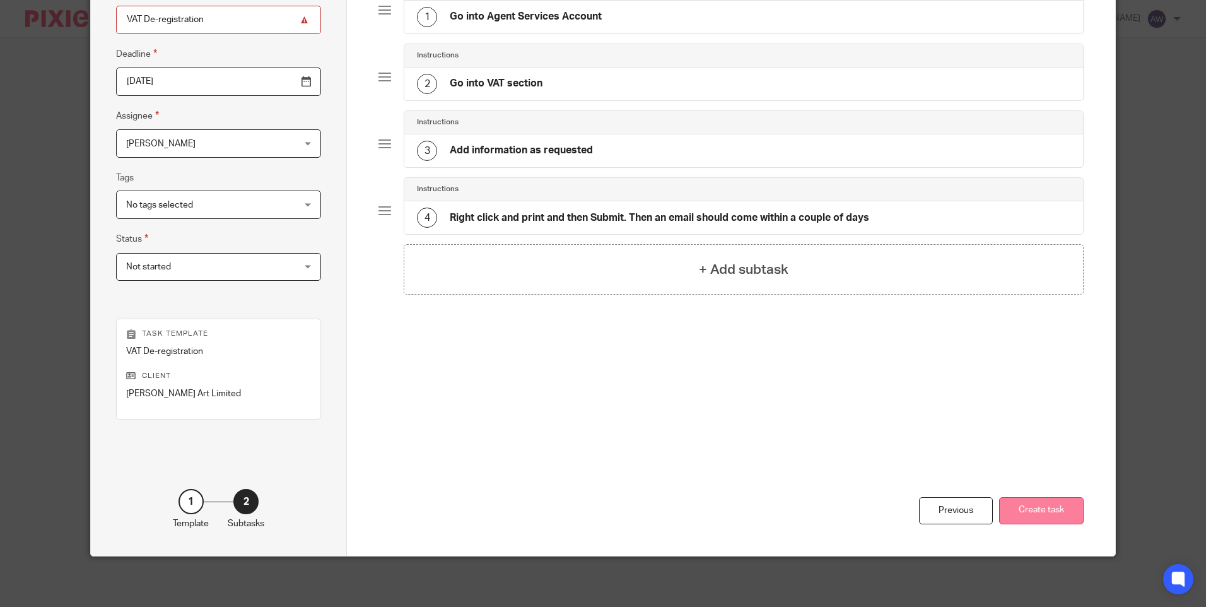
click at [1054, 511] on button "Create task" at bounding box center [1041, 510] width 85 height 27
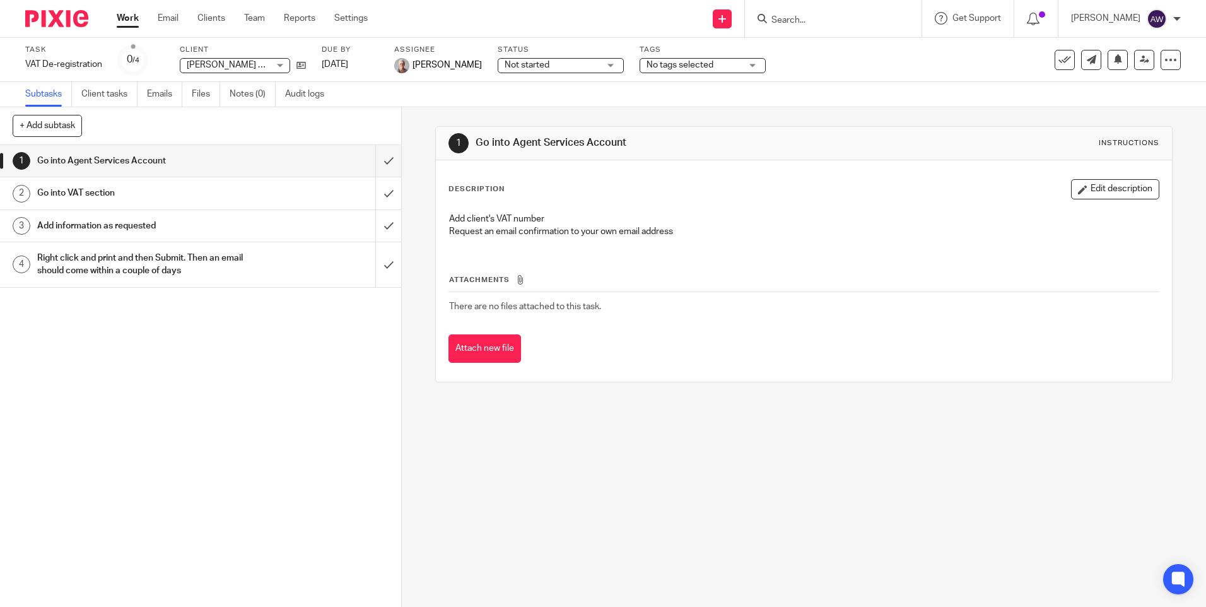
click at [795, 13] on form at bounding box center [837, 19] width 134 height 16
click at [800, 26] on form at bounding box center [837, 19] width 134 height 16
click at [812, 21] on input "Search" at bounding box center [827, 20] width 114 height 11
type input "g"
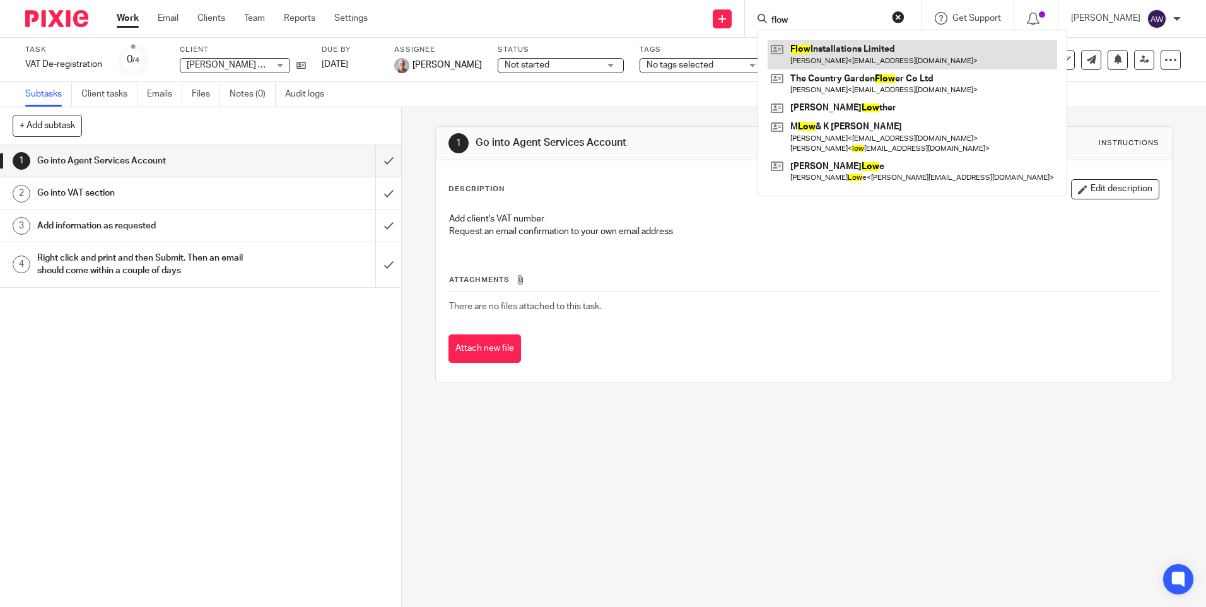
type input "flow"
click at [834, 55] on link at bounding box center [911, 54] width 289 height 29
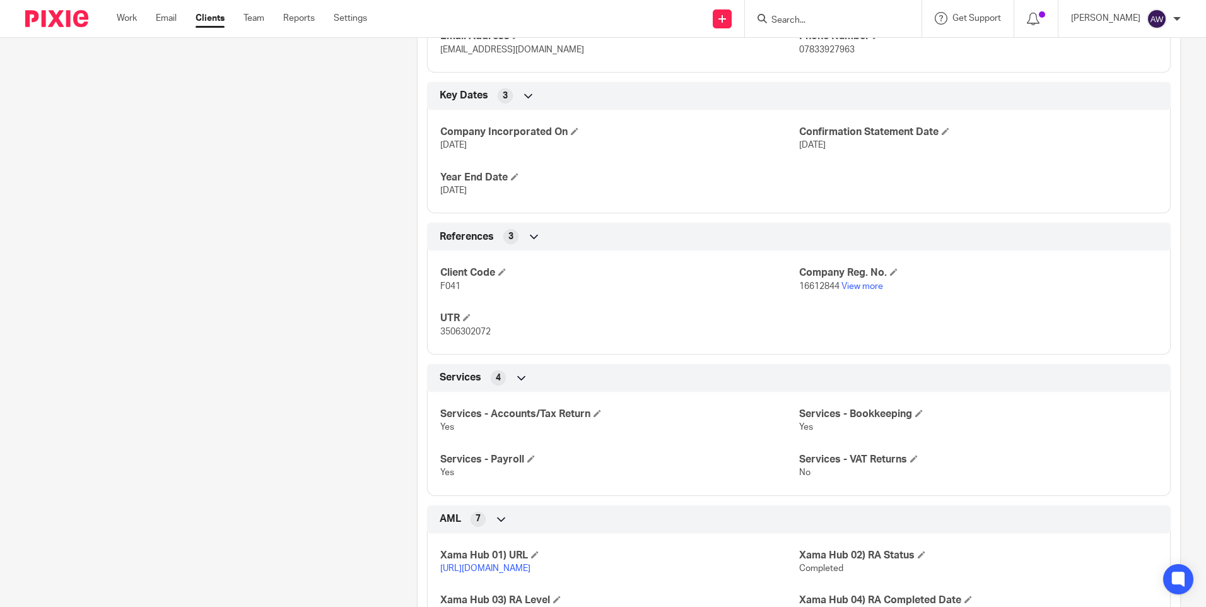
scroll to position [568, 0]
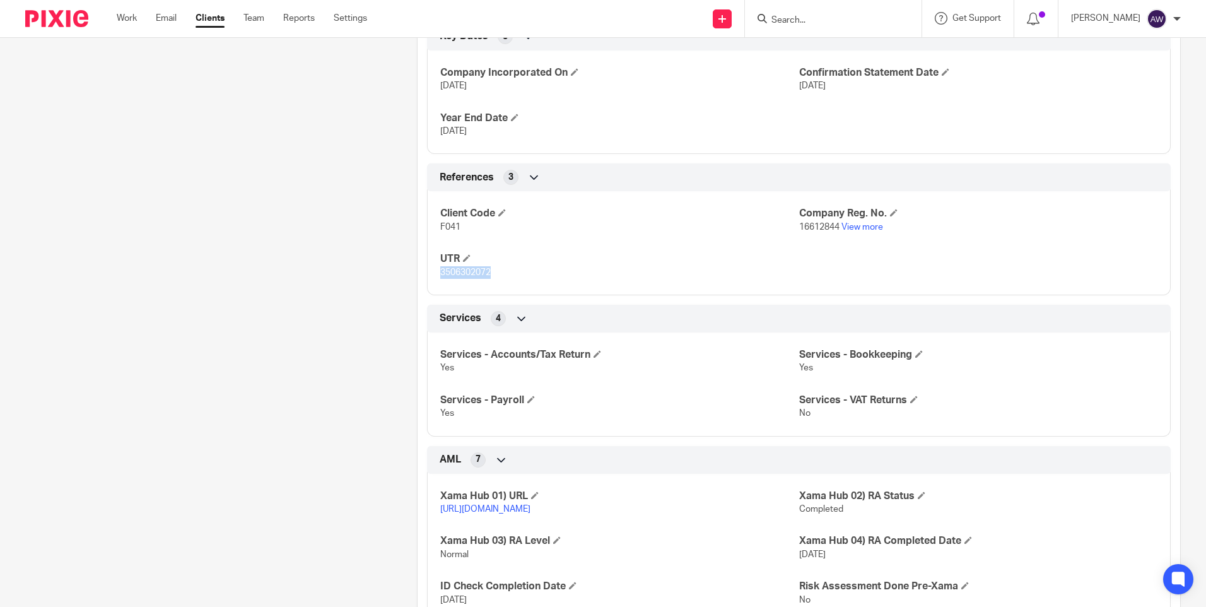
drag, startPoint x: 495, startPoint y: 278, endPoint x: 437, endPoint y: 275, distance: 58.1
click at [440, 275] on p "3506302072" at bounding box center [619, 272] width 358 height 13
copy span "3506302072"
drag, startPoint x: 793, startPoint y: 227, endPoint x: 834, endPoint y: 232, distance: 41.3
click at [834, 232] on p "16612844 View more" at bounding box center [978, 227] width 358 height 13
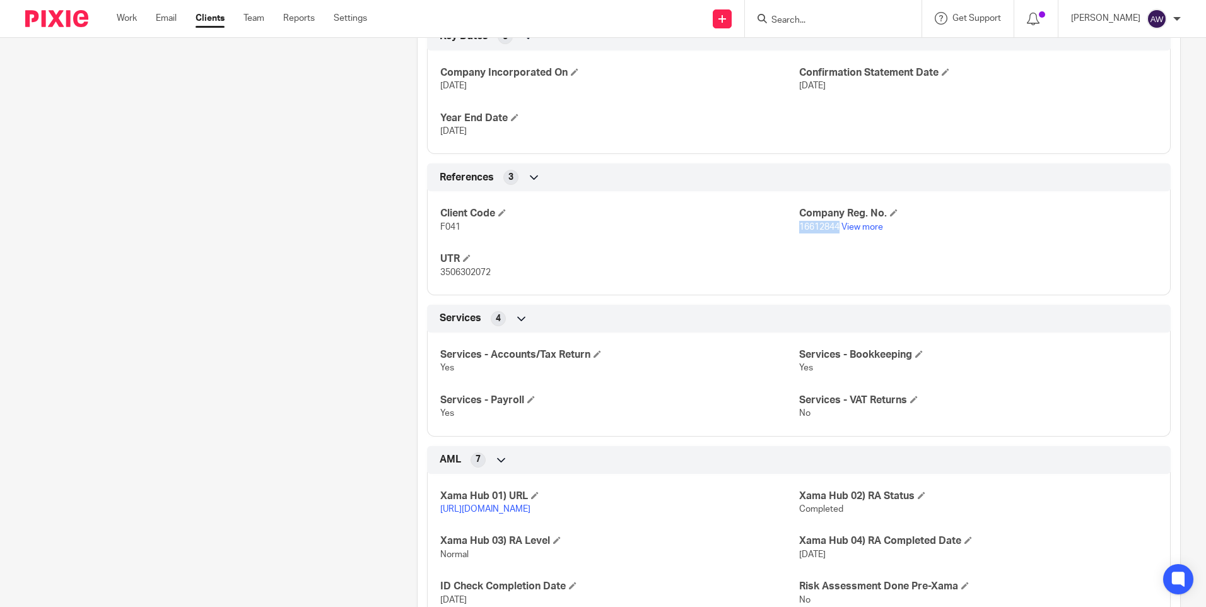
copy span "16612844"
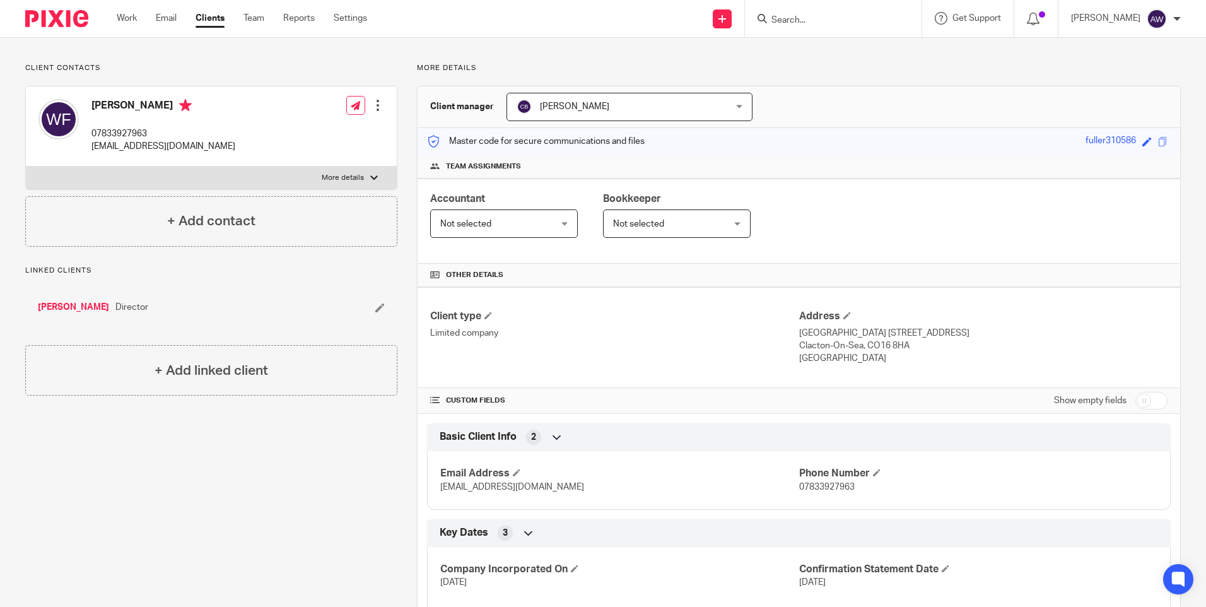
scroll to position [0, 0]
